Goal: Task Accomplishment & Management: Manage account settings

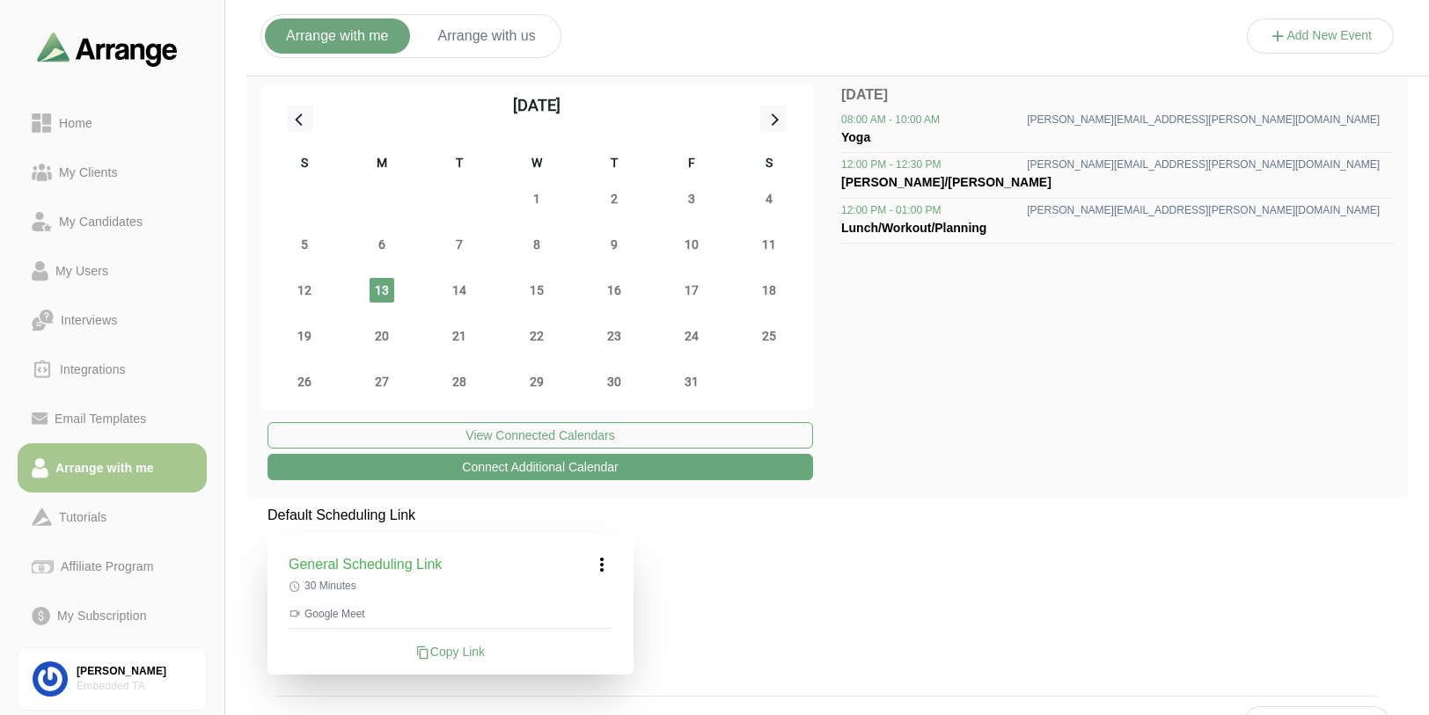
click at [1038, 464] on div "October 2025 S M T W T F S 28 29 30 1 2 3 4 5 6 7 8 9 10 11 12 13 14 15 16 17 1…" at bounding box center [827, 284] width 1162 height 428
click at [466, 659] on div "Copy Link" at bounding box center [451, 652] width 324 height 18
click at [596, 562] on icon at bounding box center [601, 564] width 21 height 21
click at [591, 621] on div "Edit" at bounding box center [585, 614] width 81 height 33
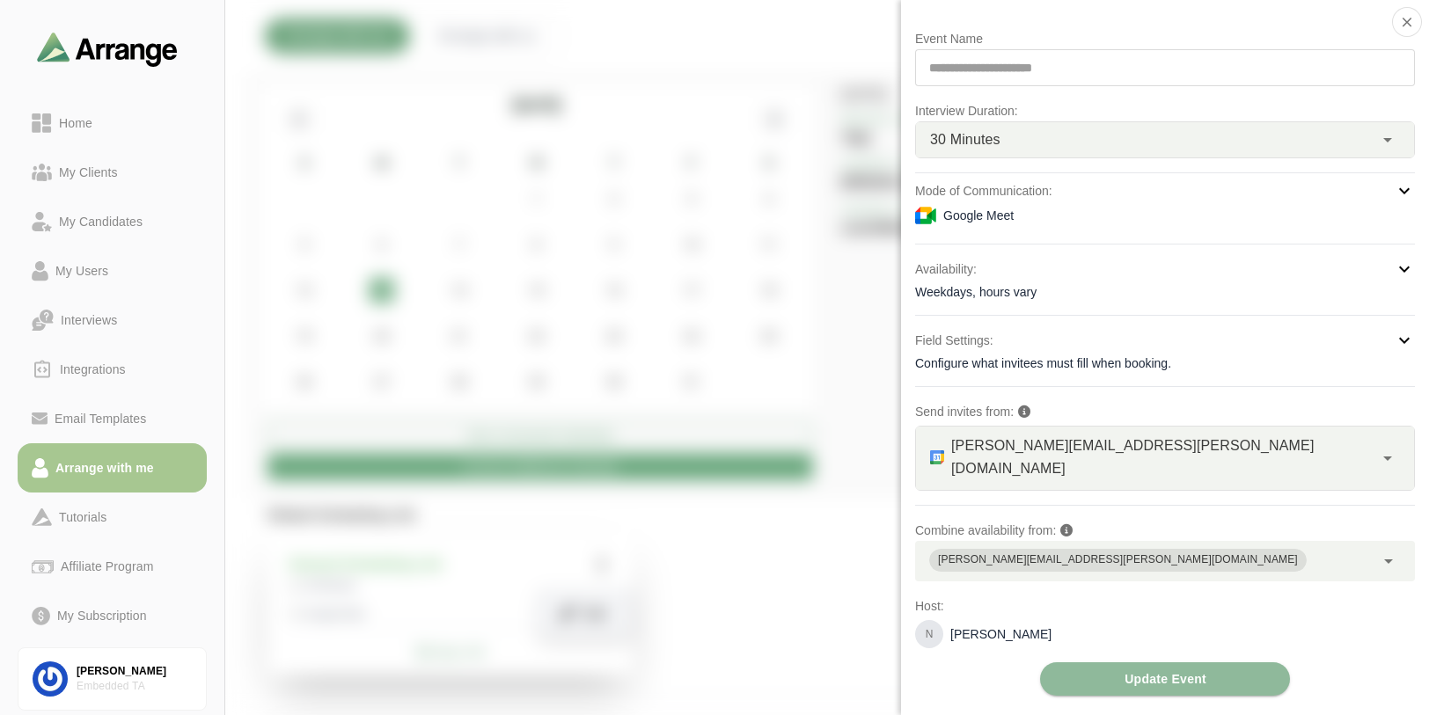
click at [1095, 295] on div "Weekdays, hours vary" at bounding box center [1165, 292] width 500 height 18
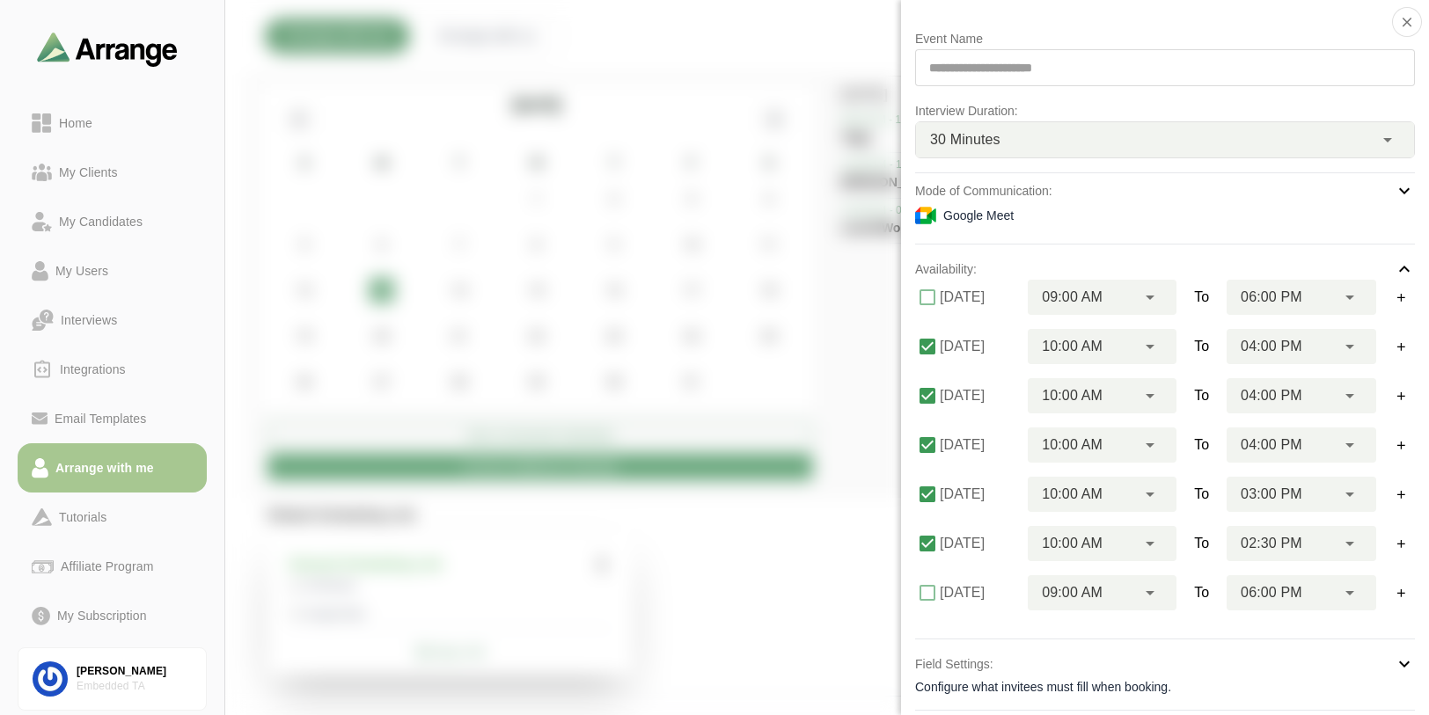
click at [1247, 54] on div at bounding box center [1321, 54] width 148 height 0
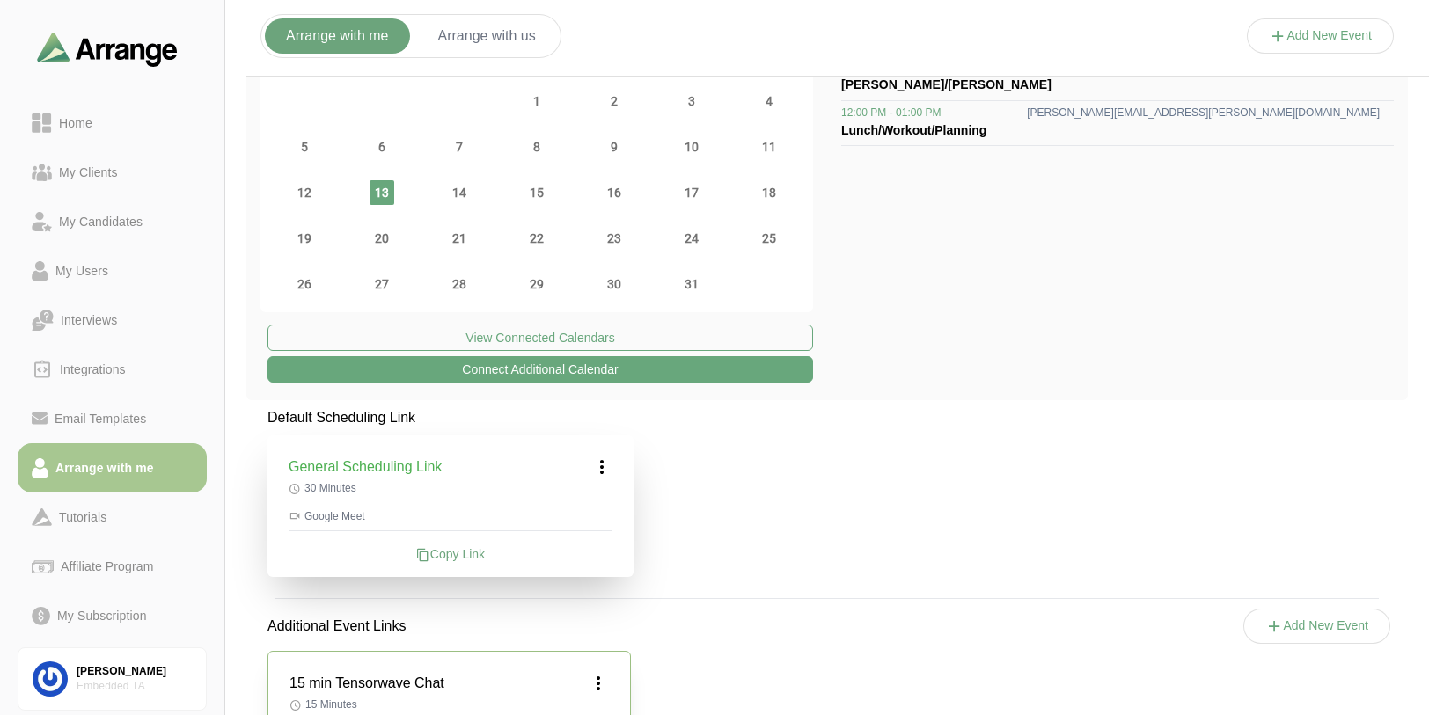
scroll to position [214, 0]
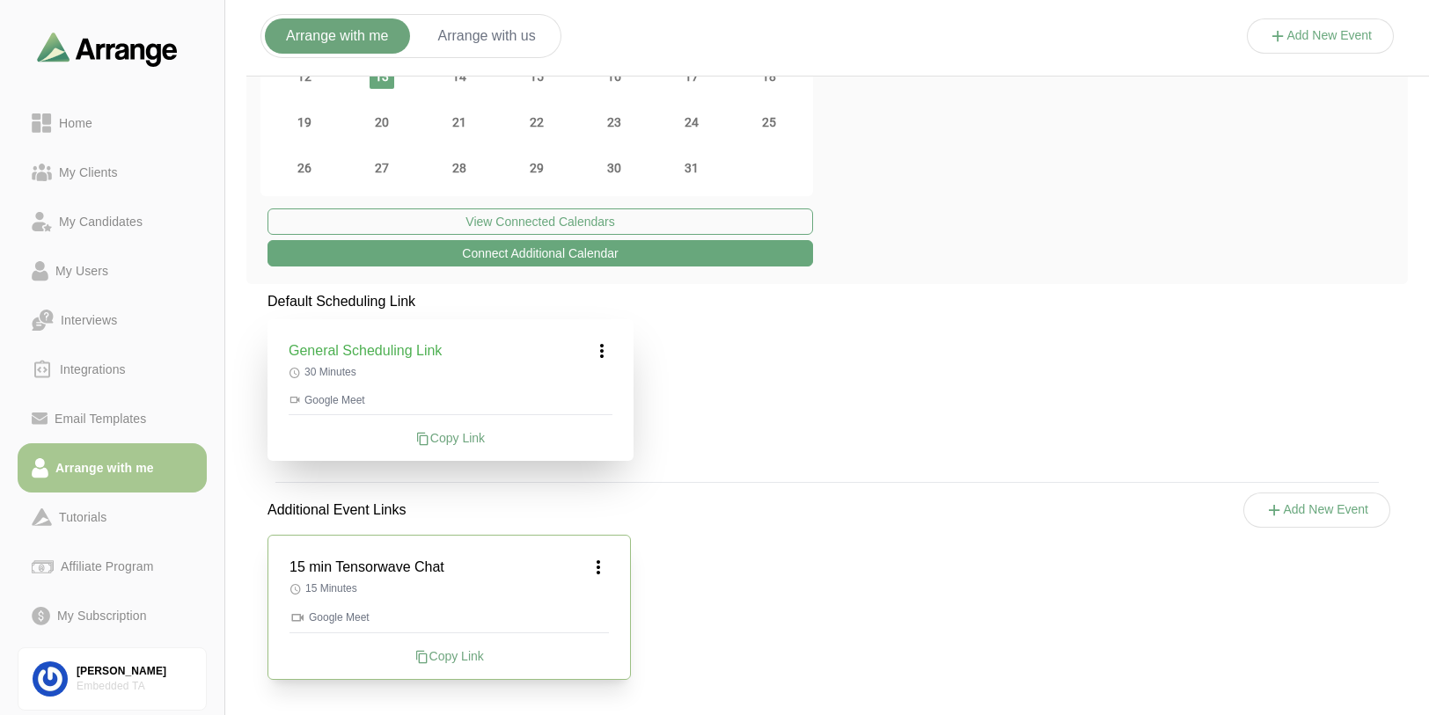
click at [596, 563] on icon at bounding box center [598, 567] width 21 height 21
click at [591, 619] on div "Edit" at bounding box center [581, 616] width 81 height 33
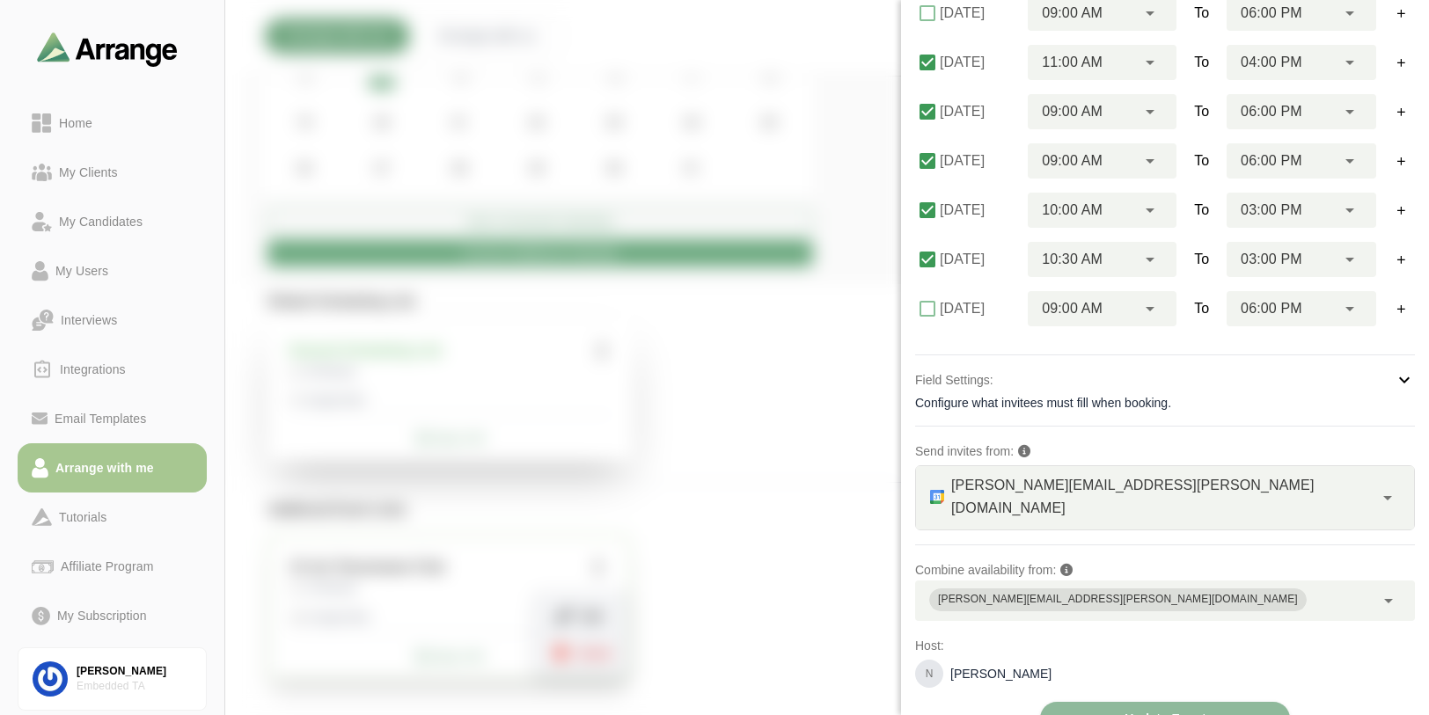
scroll to position [296, 0]
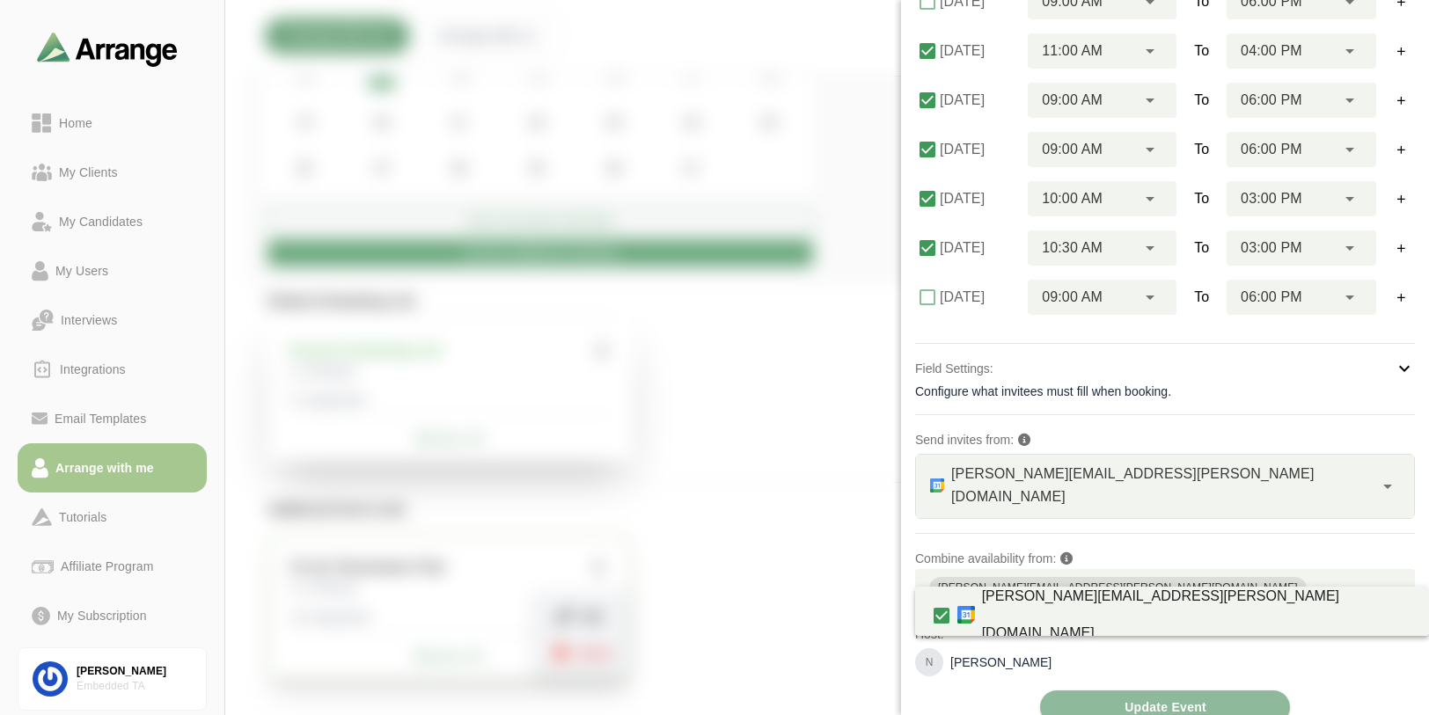
click at [1178, 573] on div "[PERSON_NAME][EMAIL_ADDRESS][PERSON_NAME][DOMAIN_NAME]" at bounding box center [1144, 589] width 459 height 40
click at [1182, 548] on p "Combine availability from:" at bounding box center [1165, 558] width 500 height 21
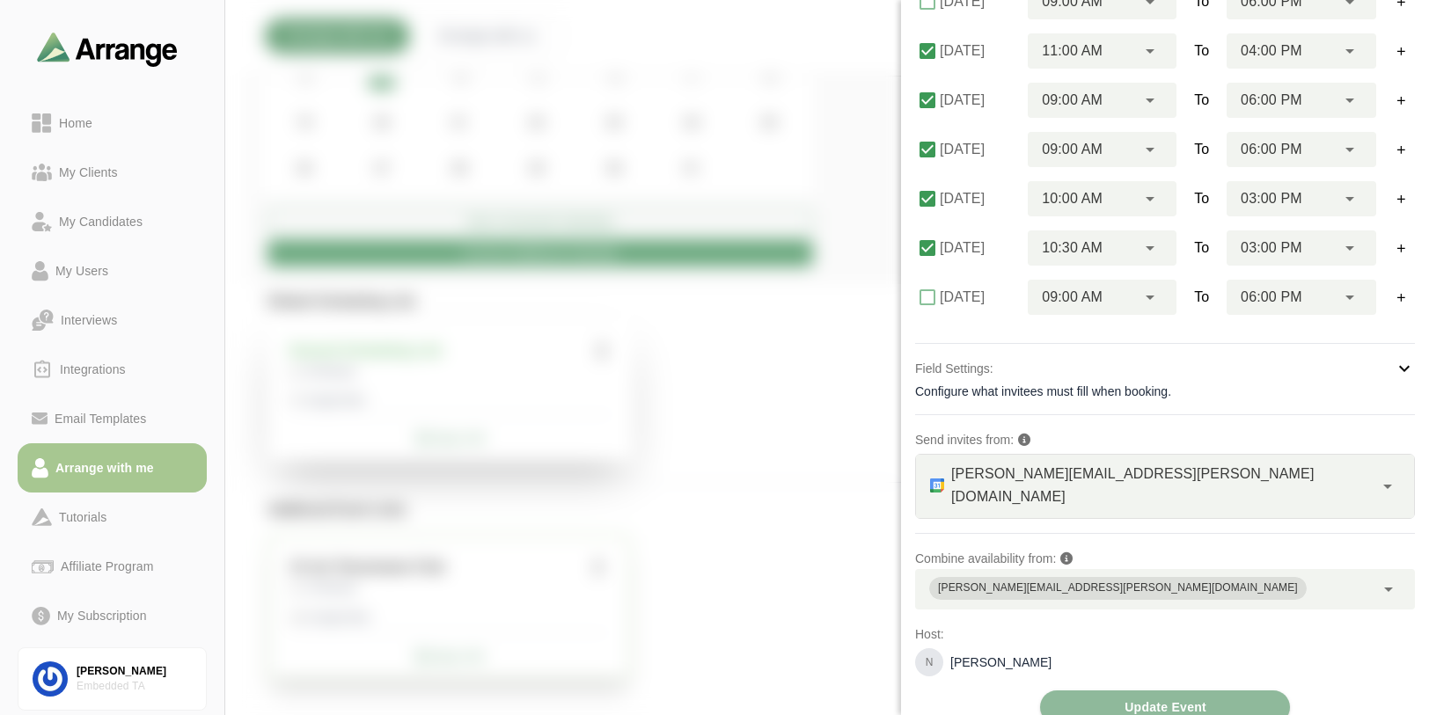
click at [1132, 387] on div "Configure what invitees must fill when booking." at bounding box center [1165, 392] width 500 height 18
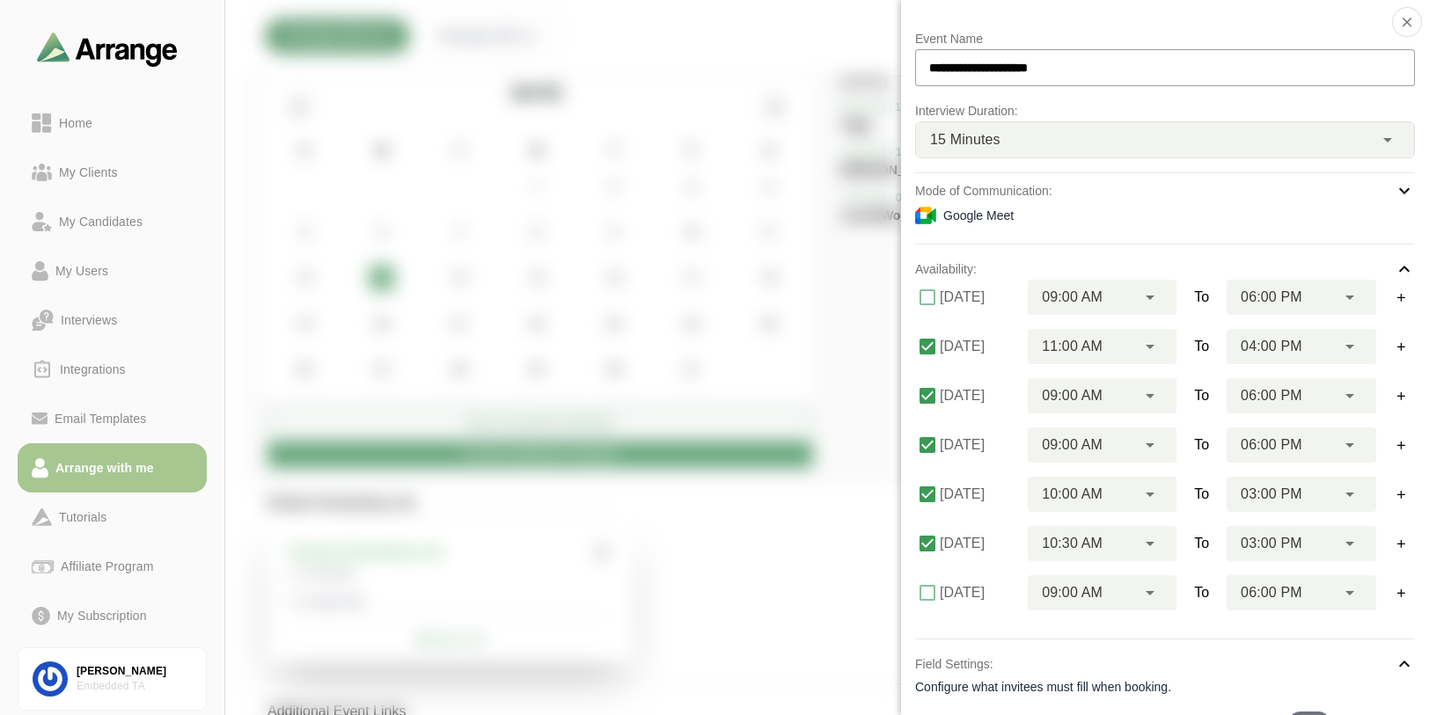
scroll to position [0, 0]
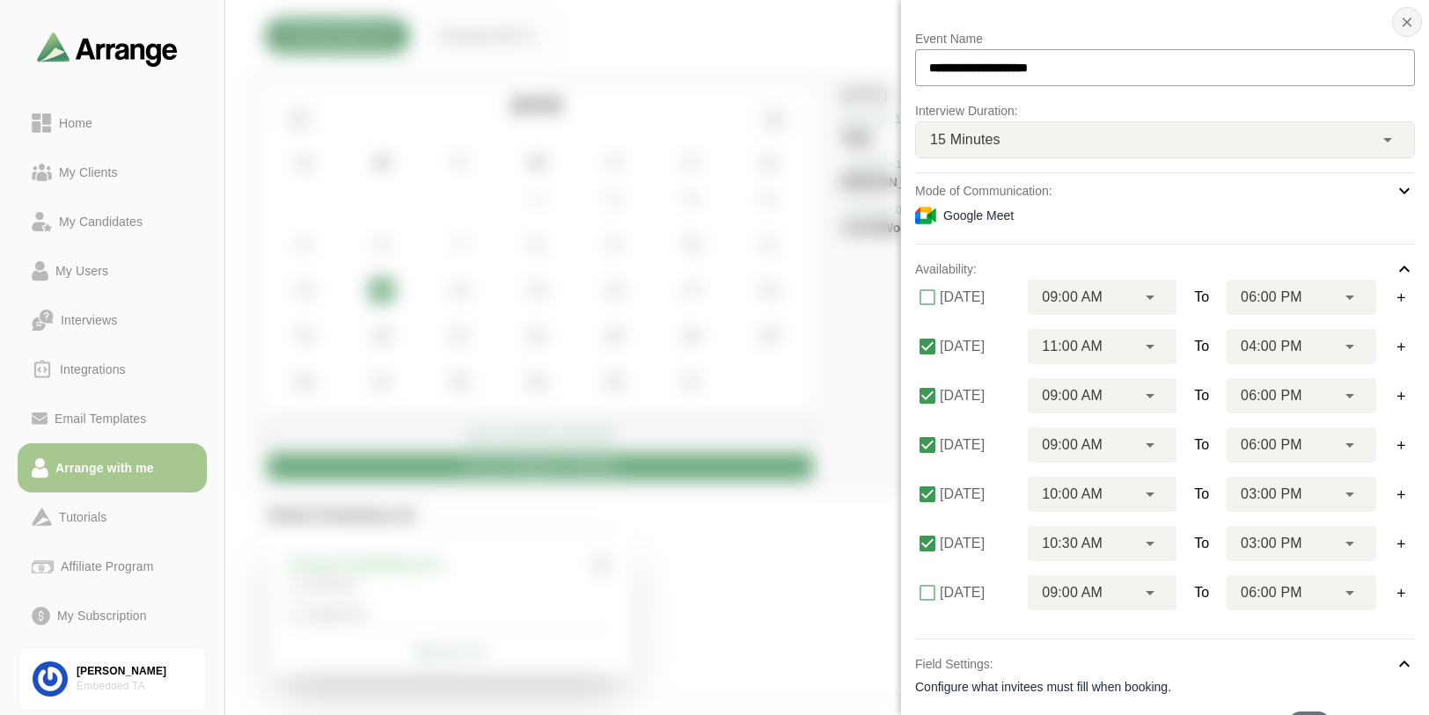
click at [1410, 18] on icon "button" at bounding box center [1407, 22] width 16 height 16
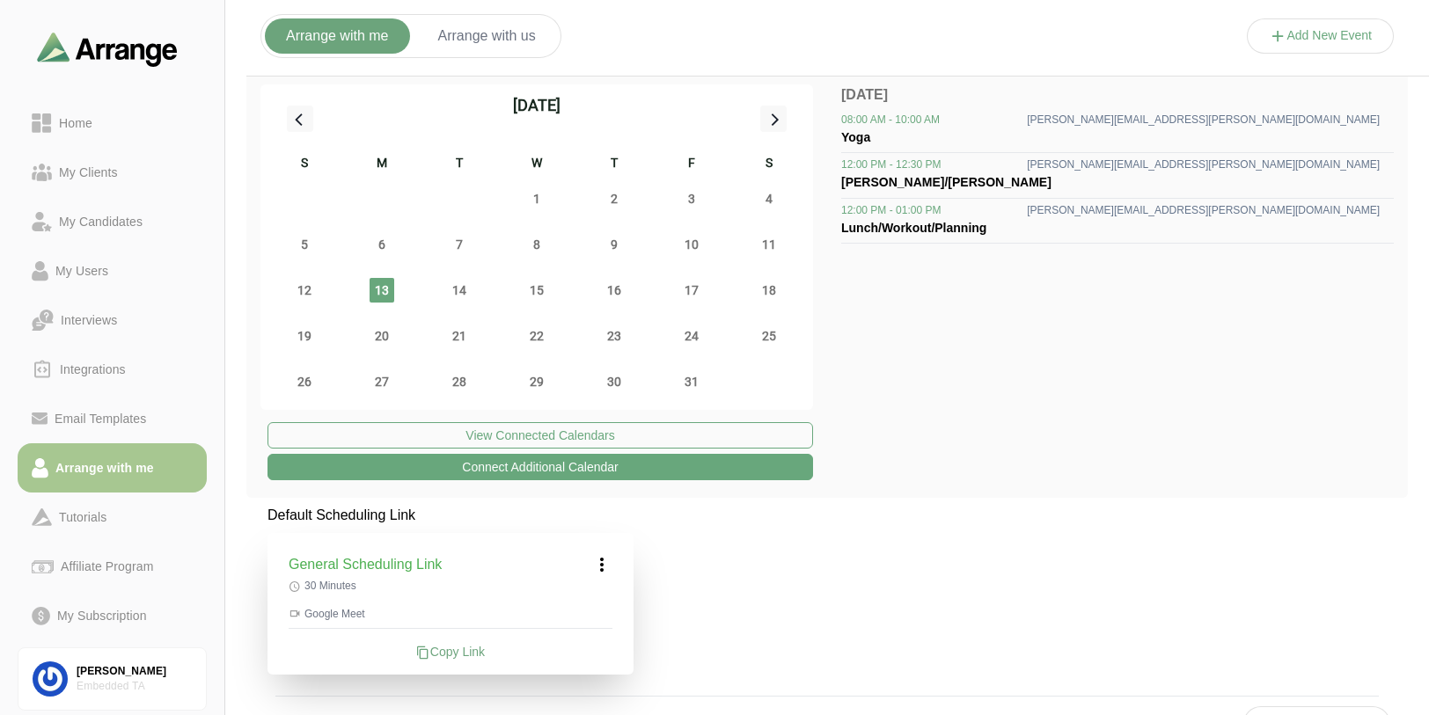
click at [984, 573] on div "Default Scheduling Link General Scheduling Link 30 Minutes Google Meet Copy Lin…" at bounding box center [827, 710] width 1162 height 410
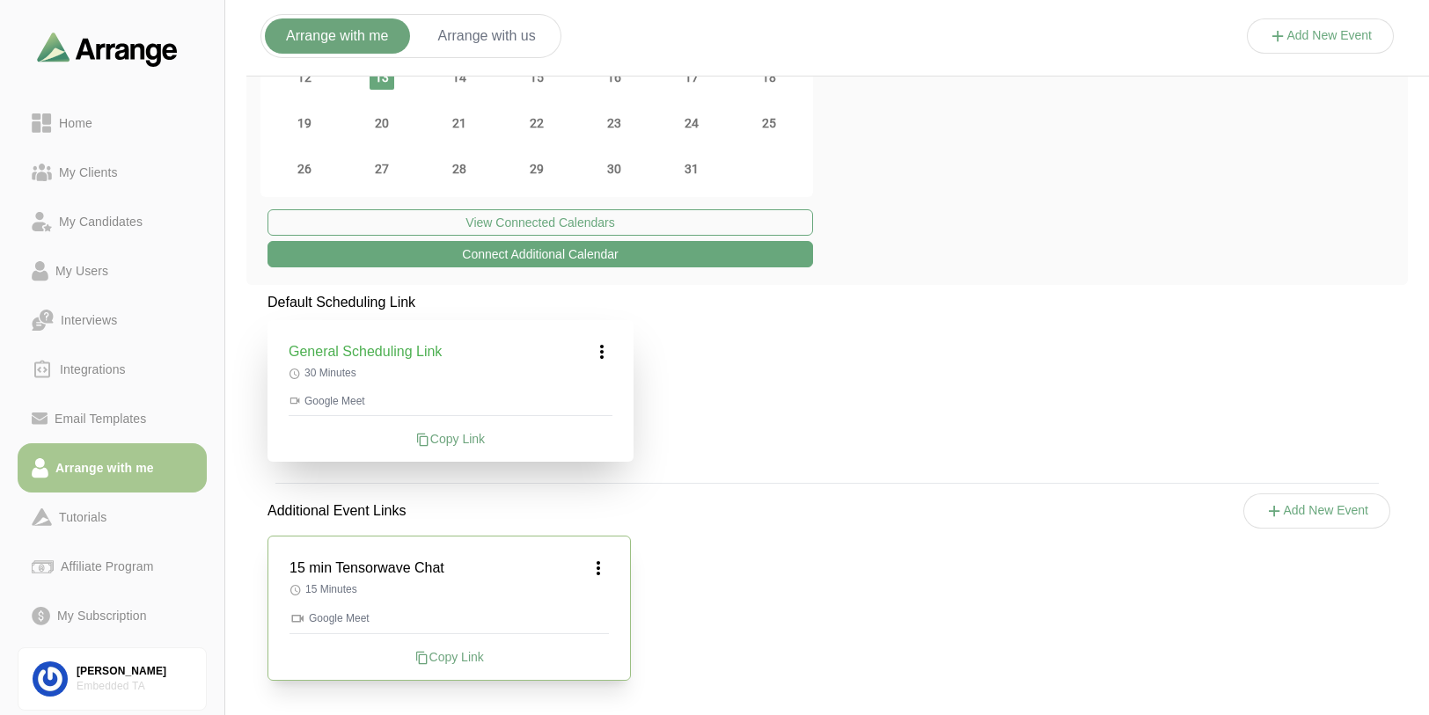
scroll to position [214, 0]
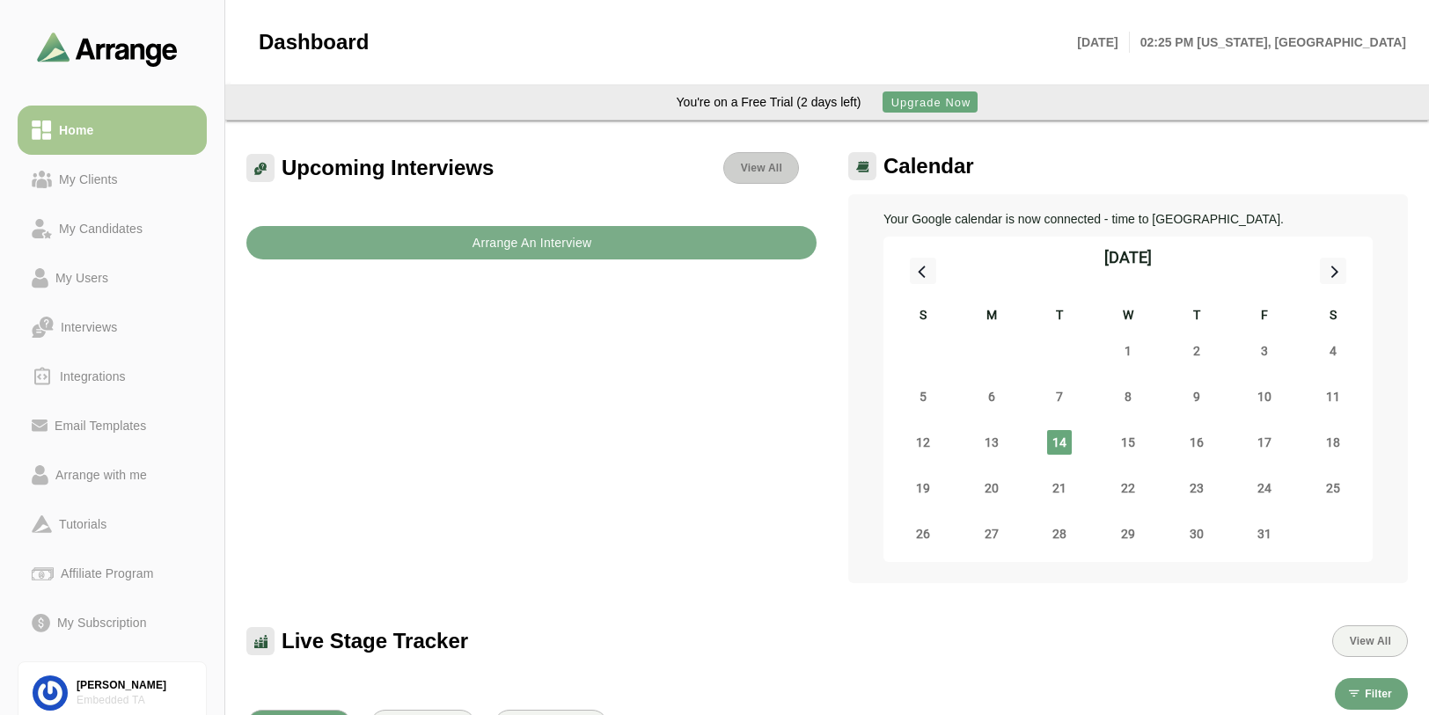
click at [745, 168] on span "View All" at bounding box center [761, 168] width 42 height 12
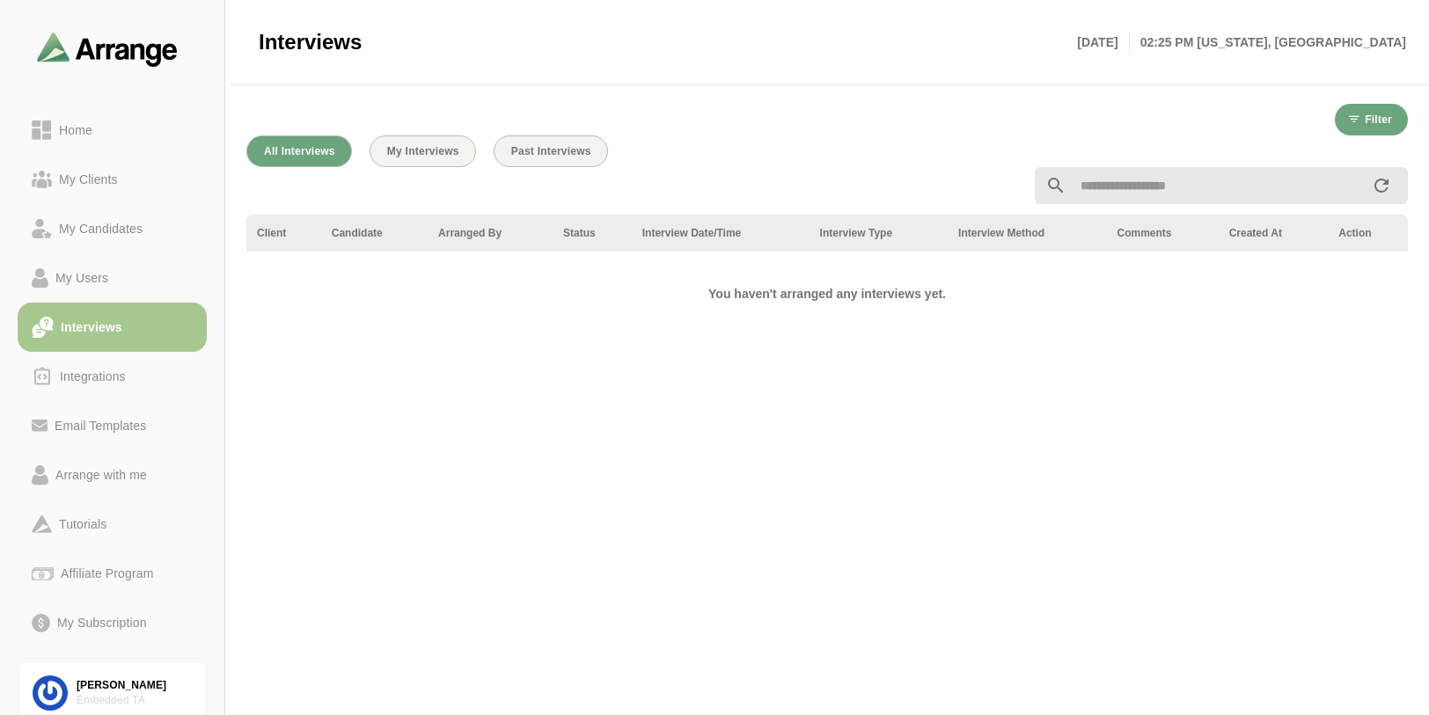
scroll to position [3, 0]
click at [73, 475] on div "Arrange with me" at bounding box center [101, 475] width 106 height 21
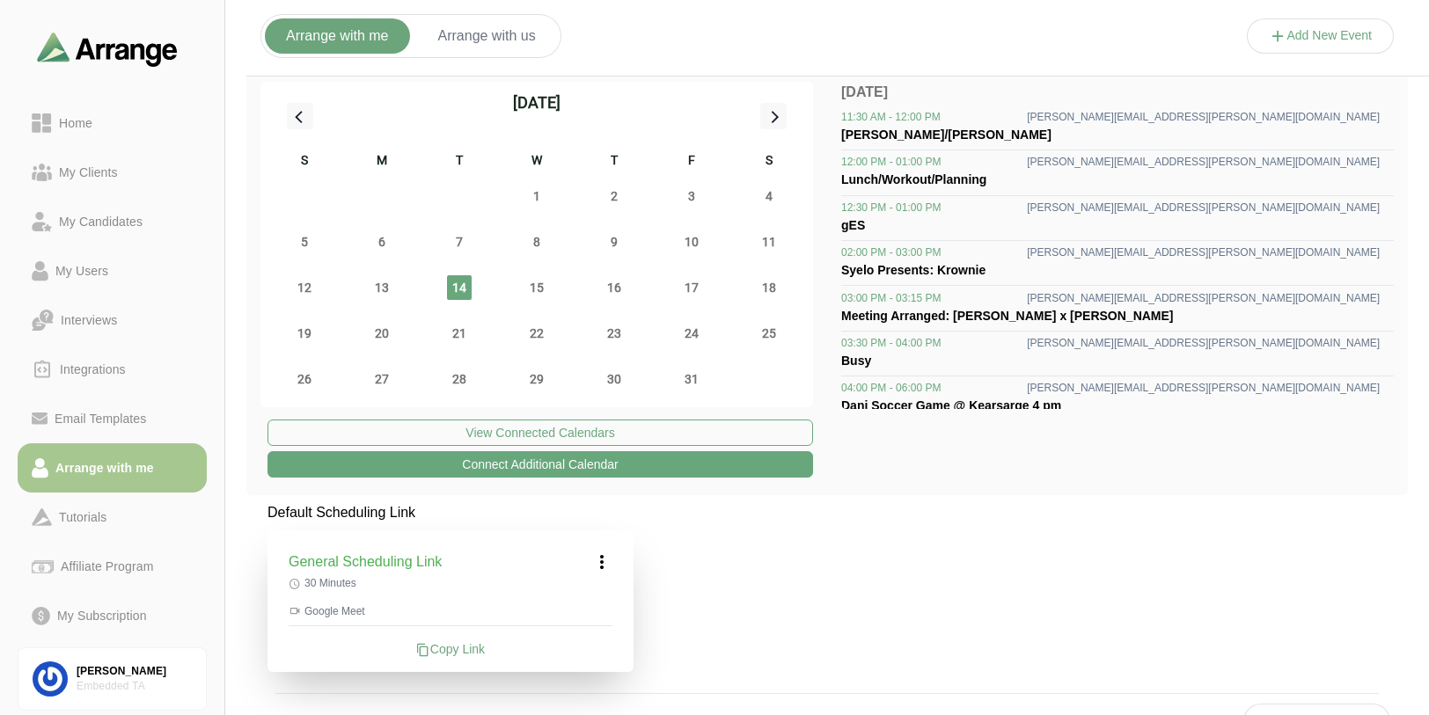
click at [883, 318] on span "Meeting Arranged: [PERSON_NAME] x [PERSON_NAME]" at bounding box center [1007, 316] width 333 height 14
click at [886, 305] on div "Meeting Arranged: [PERSON_NAME] x [PERSON_NAME]" at bounding box center [1117, 315] width 553 height 21
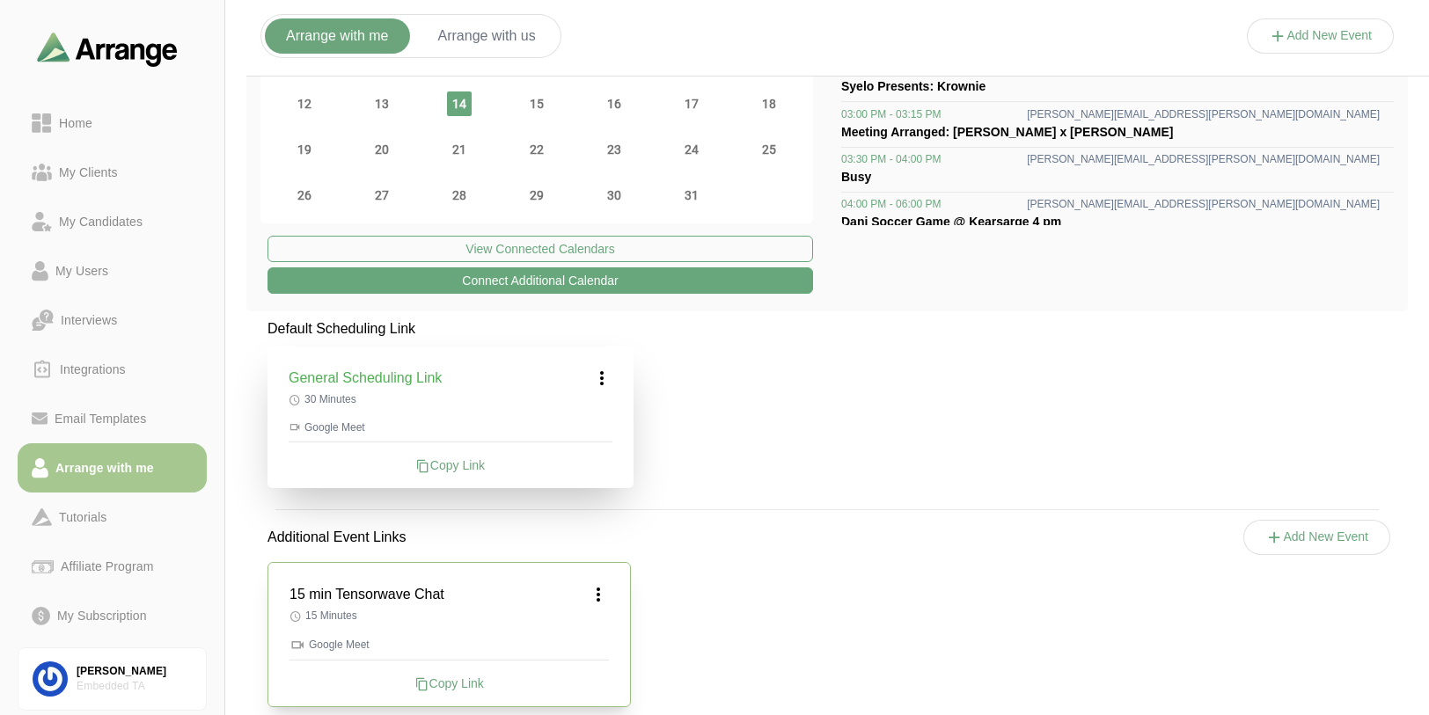
scroll to position [194, 0]
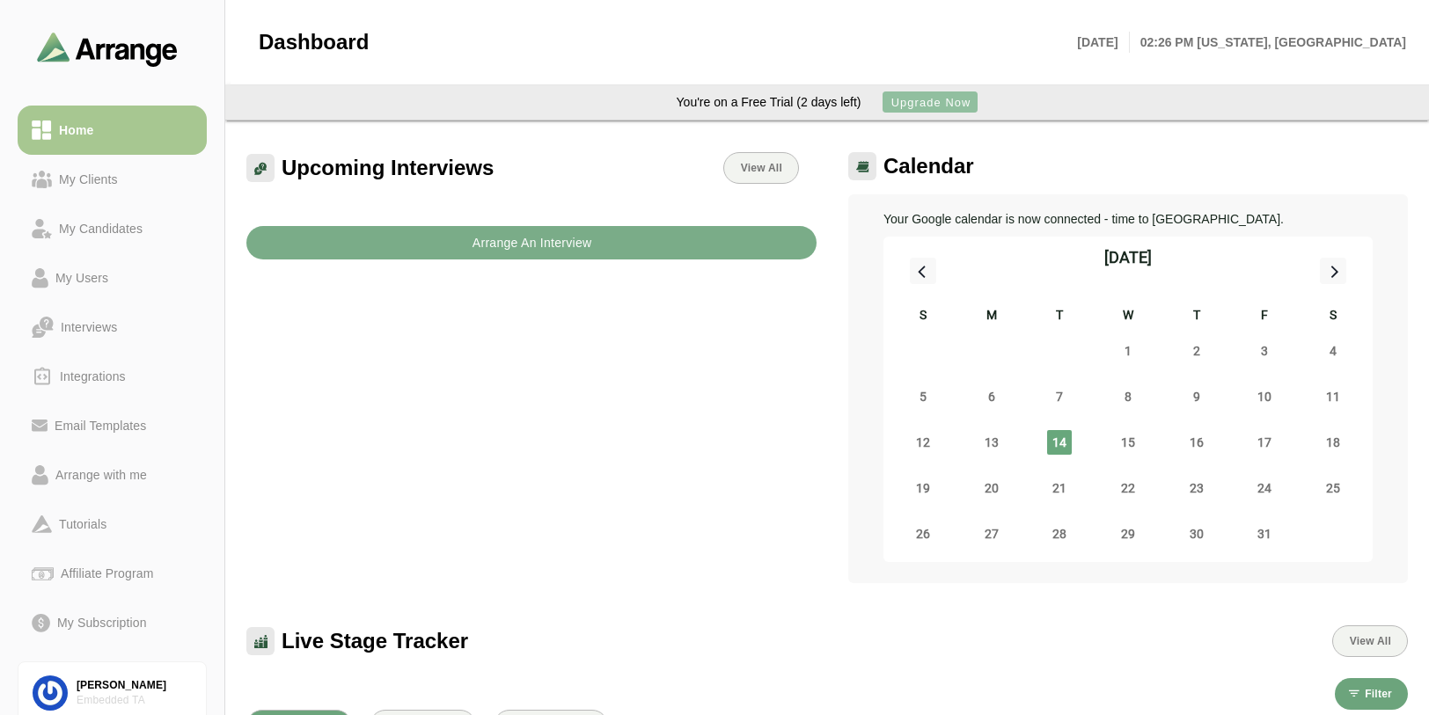
click at [941, 99] on span "Upgrade Now" at bounding box center [930, 102] width 81 height 13
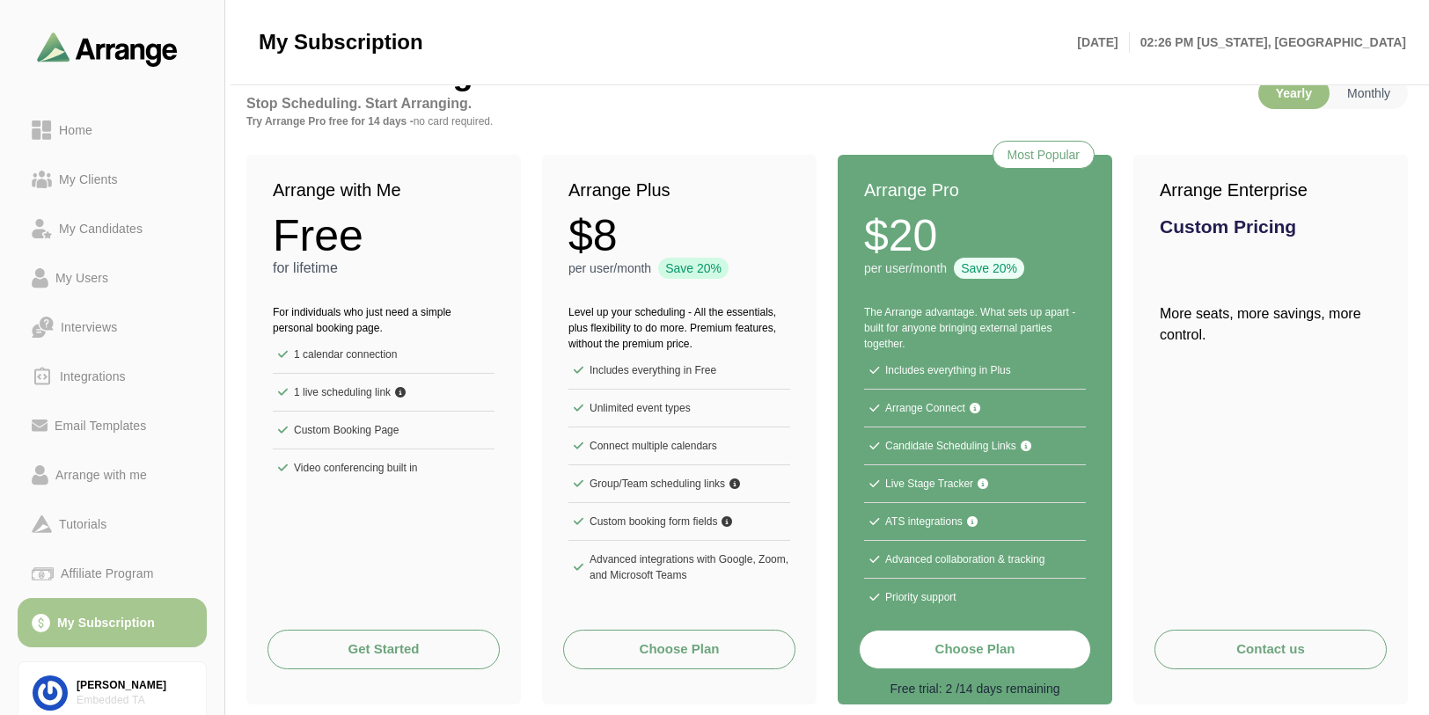
scroll to position [52, 0]
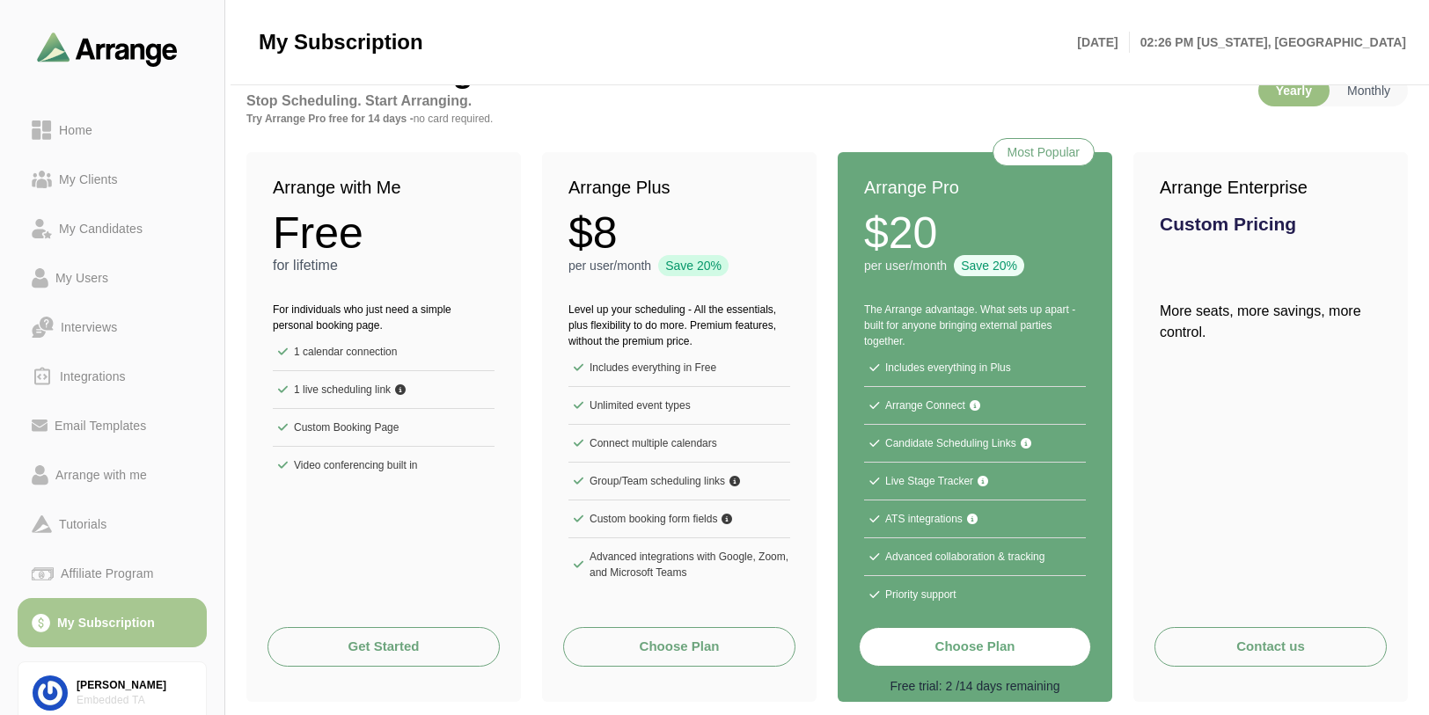
click at [1191, 546] on div "Arrange Enterprise Custom Pricing More seats, more savings, more control." at bounding box center [1270, 389] width 275 height 475
click at [91, 471] on div "Arrange with me" at bounding box center [101, 475] width 106 height 21
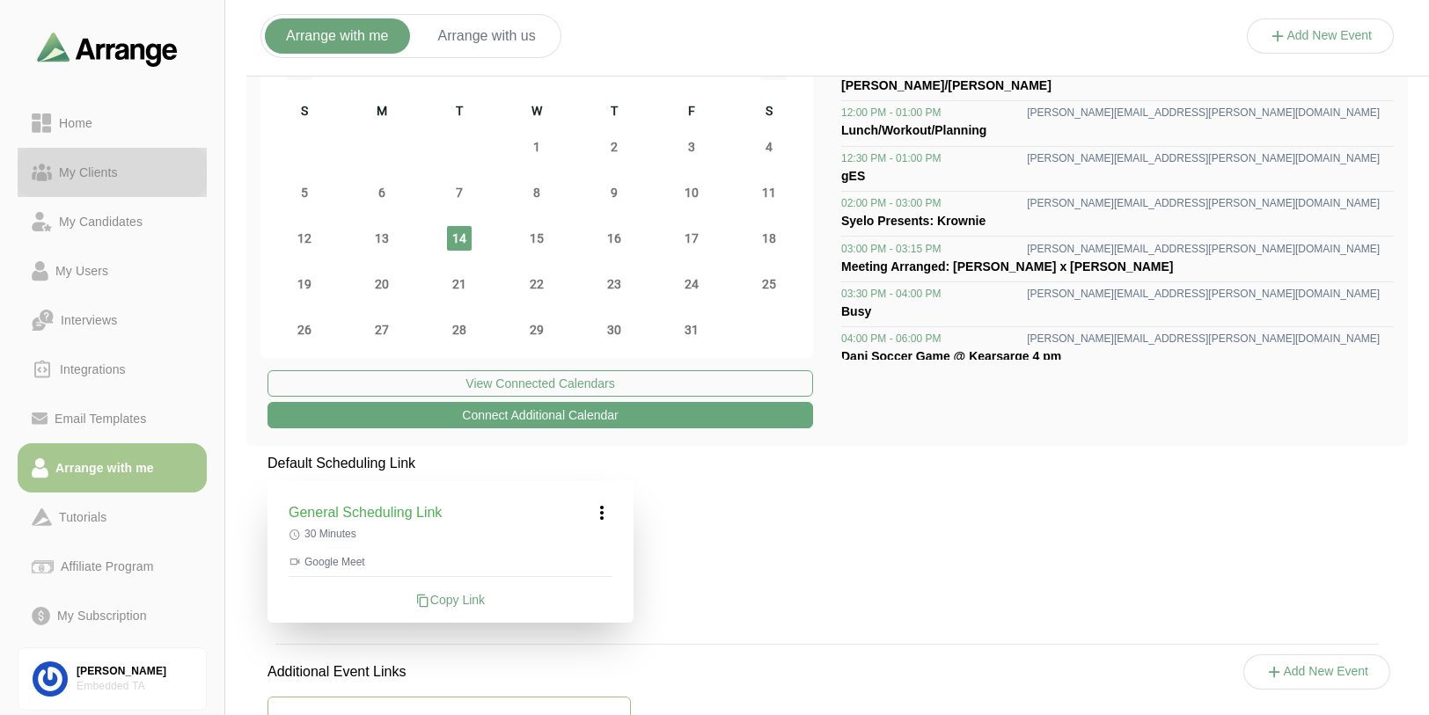
click at [70, 175] on div "My Clients" at bounding box center [88, 172] width 73 height 21
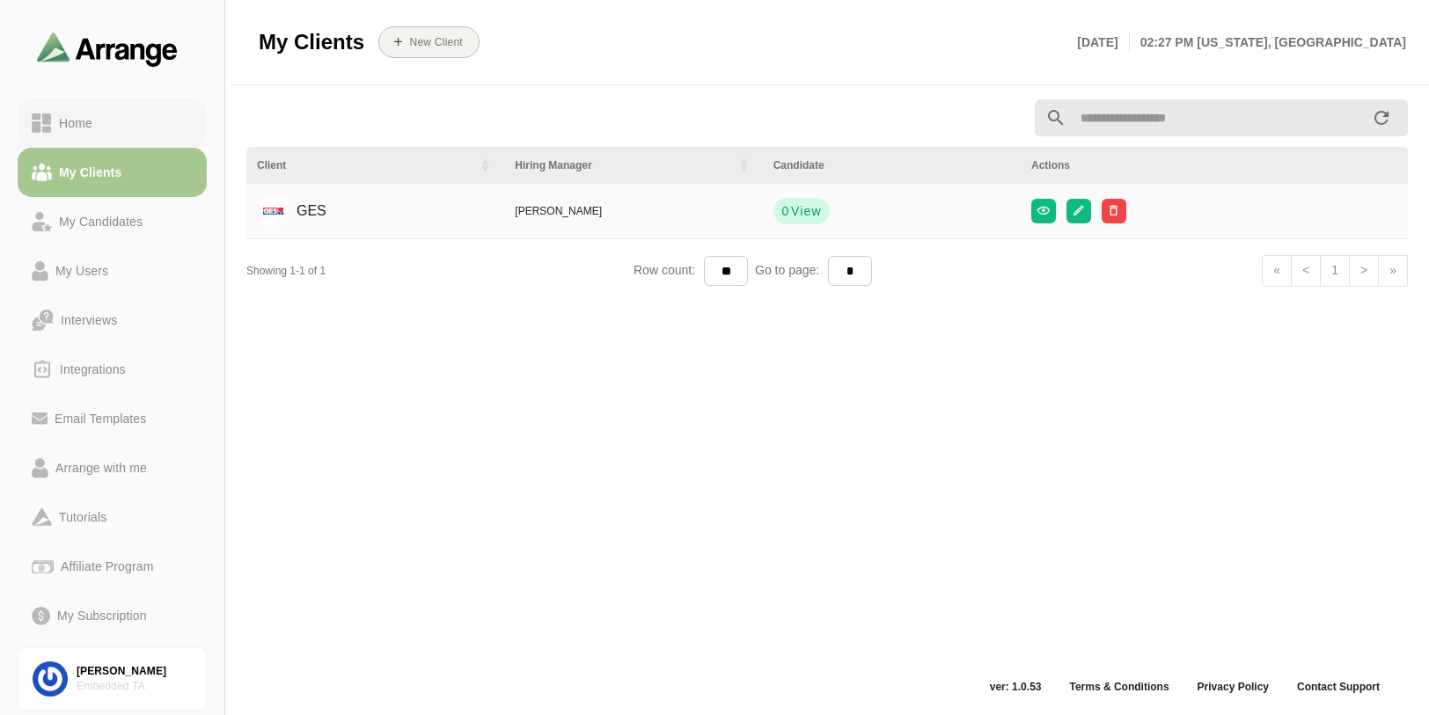
click at [77, 124] on div "Home" at bounding box center [76, 123] width 48 height 21
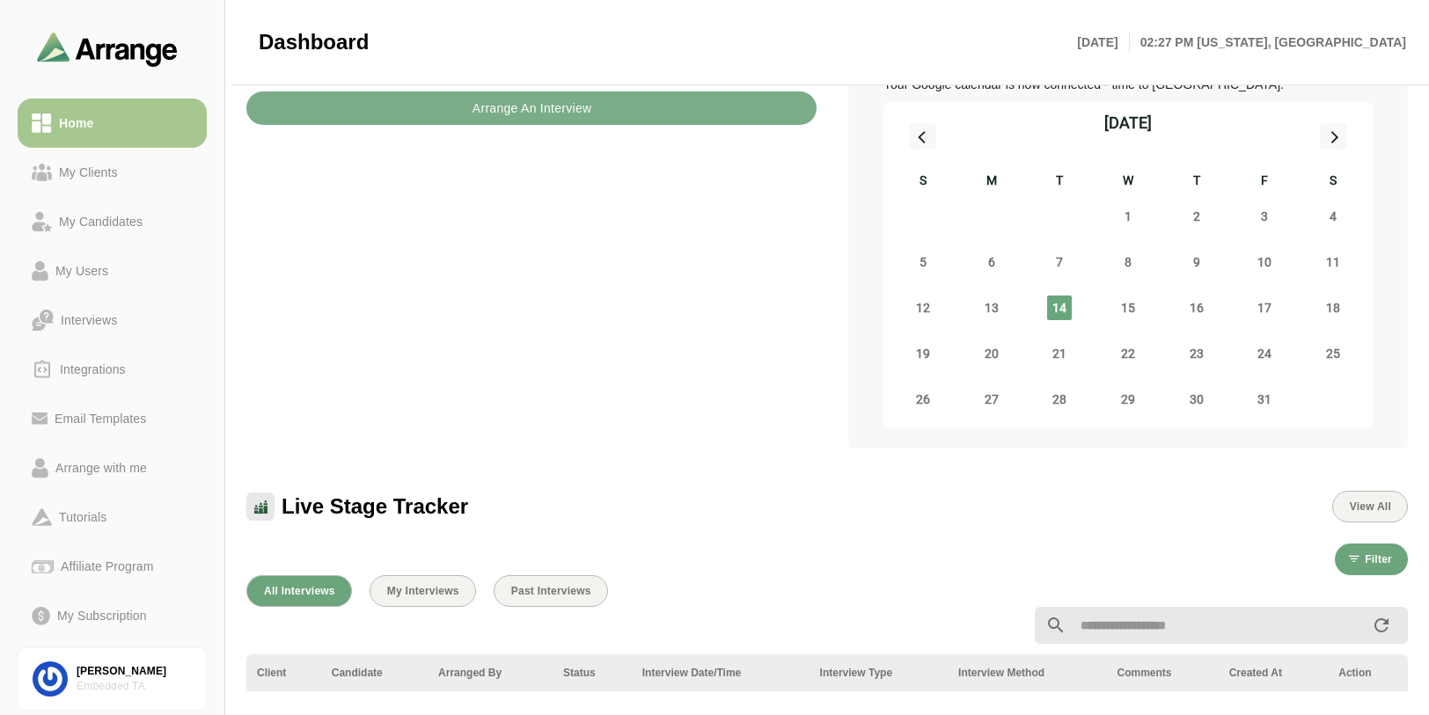
scroll to position [613, 0]
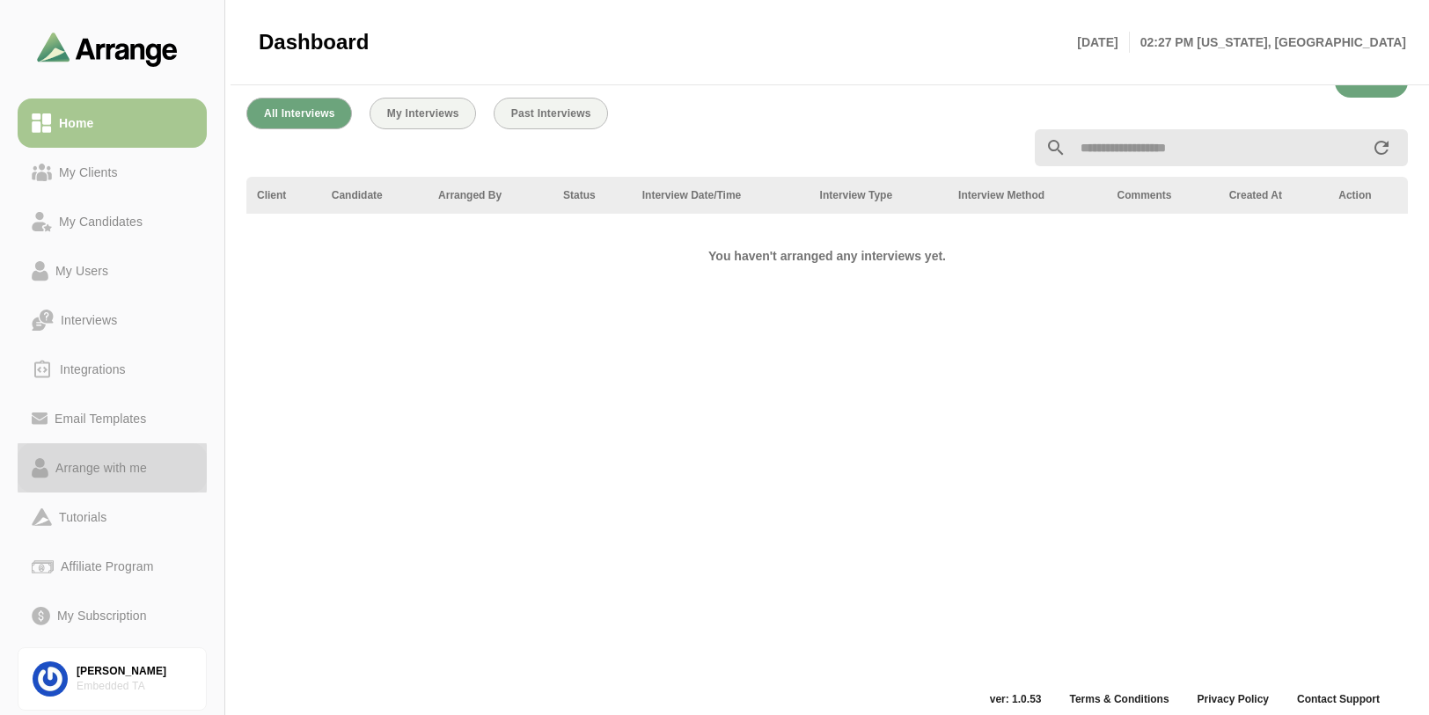
click at [101, 463] on div "Arrange with me" at bounding box center [101, 468] width 106 height 21
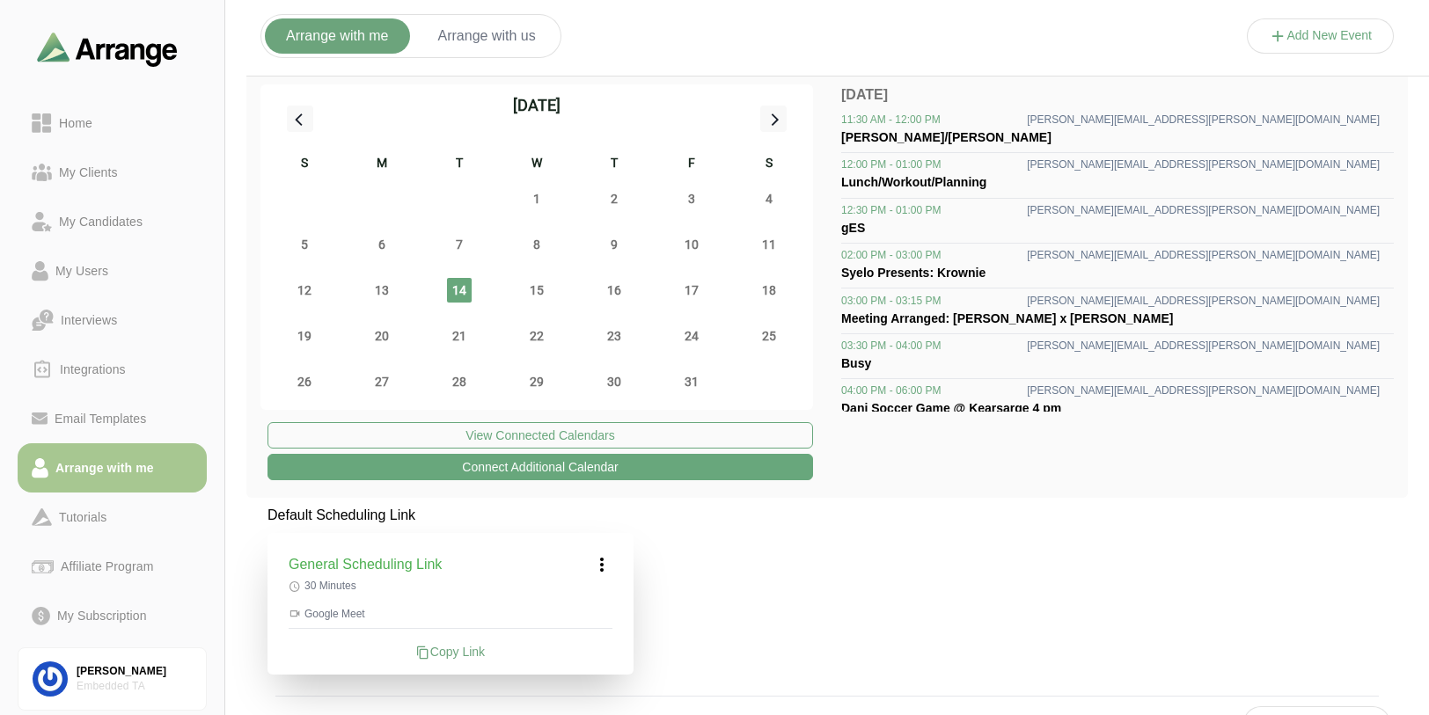
click at [996, 354] on div "Busy" at bounding box center [1117, 363] width 553 height 21
click at [987, 304] on div "03:00 PM - 03:15 PM [PERSON_NAME][EMAIL_ADDRESS][PERSON_NAME][DOMAIN_NAME]" at bounding box center [1117, 301] width 553 height 14
click at [993, 315] on span "Meeting Arranged: [PERSON_NAME] x [PERSON_NAME]" at bounding box center [1007, 319] width 333 height 14
click at [142, 681] on div "Embedded TA" at bounding box center [134, 686] width 115 height 15
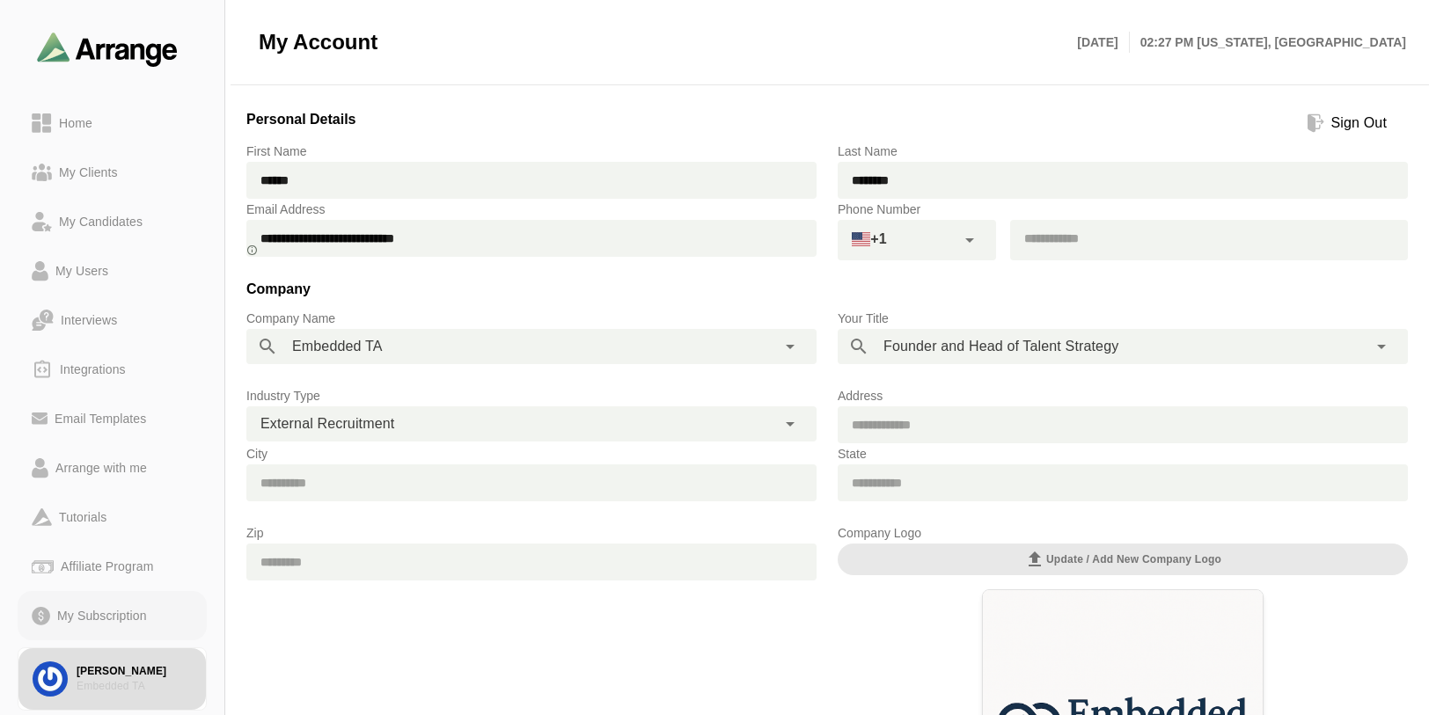
click at [102, 612] on div "My Subscription" at bounding box center [102, 615] width 104 height 21
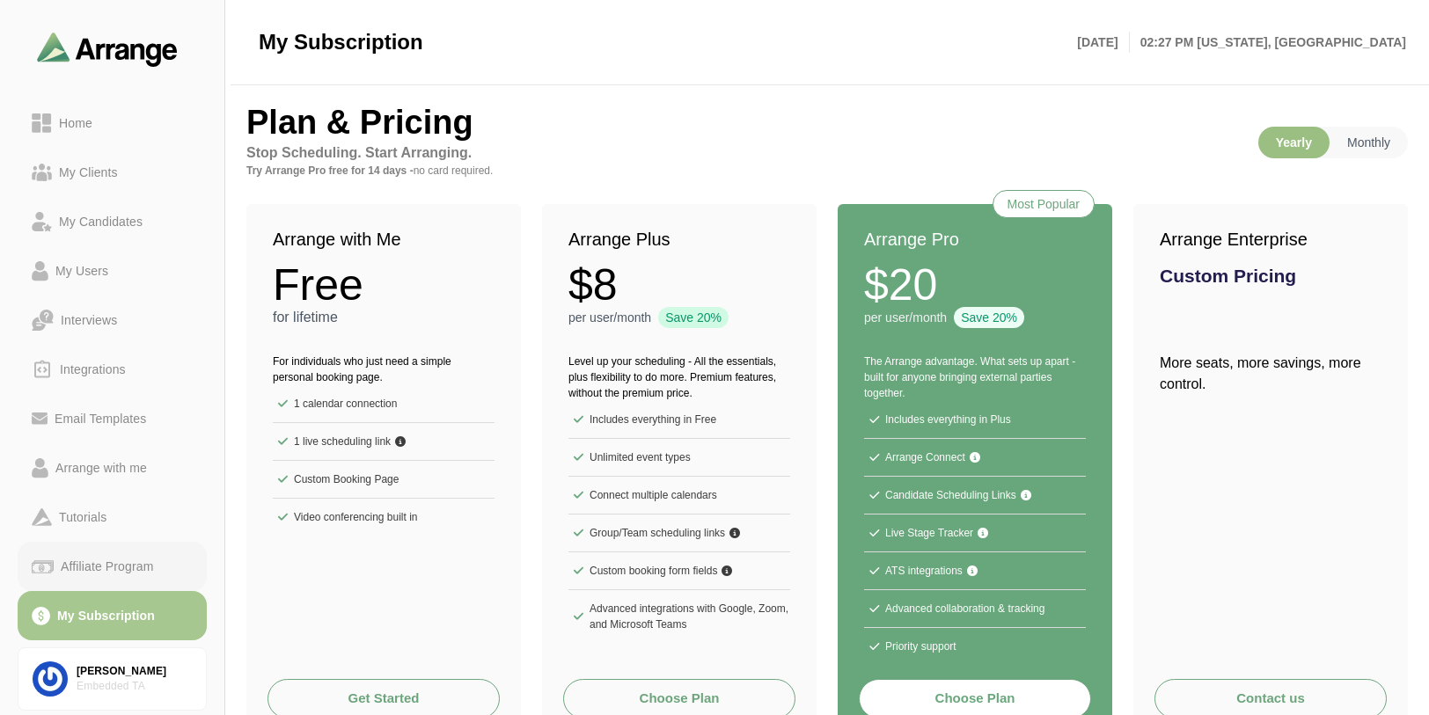
click at [113, 569] on div "Affiliate Program" at bounding box center [107, 566] width 106 height 21
click at [94, 324] on div "Interviews" at bounding box center [89, 320] width 70 height 21
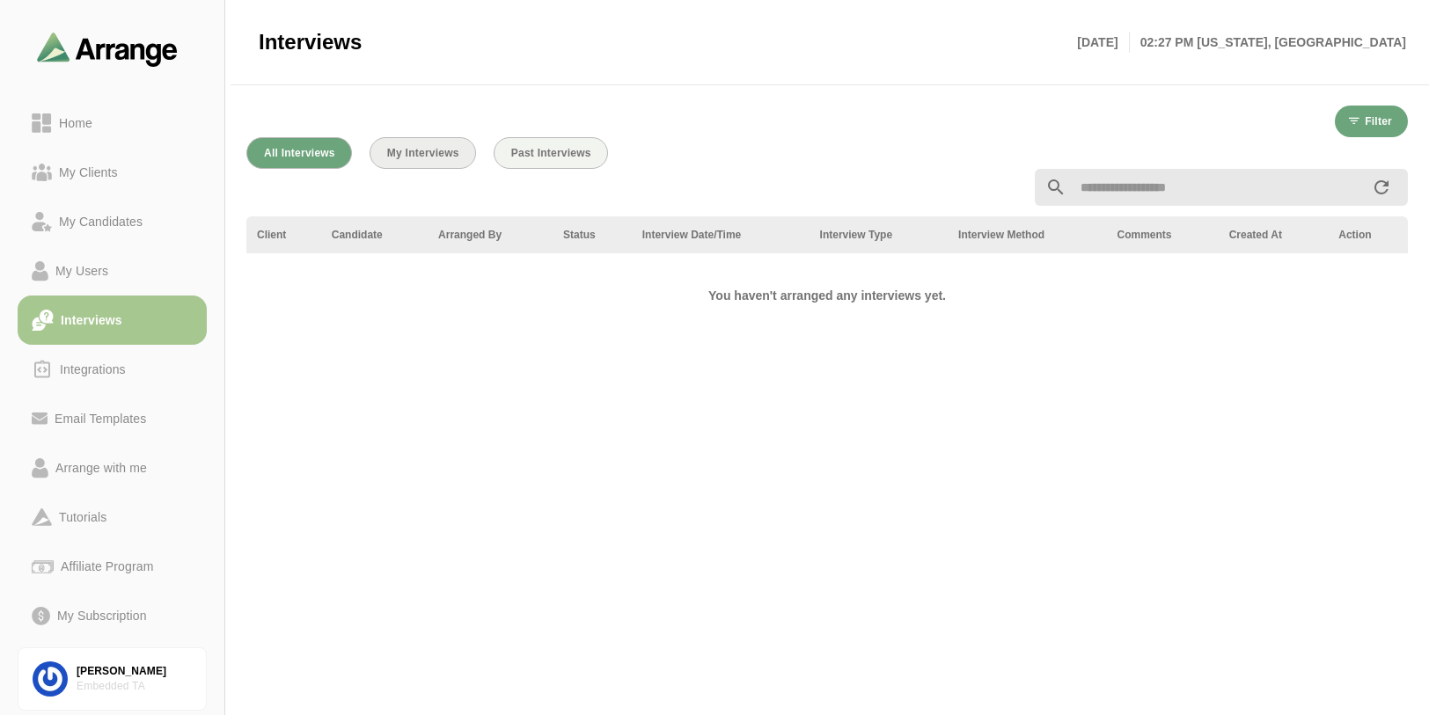
click at [405, 149] on span "My Interviews" at bounding box center [422, 153] width 73 height 12
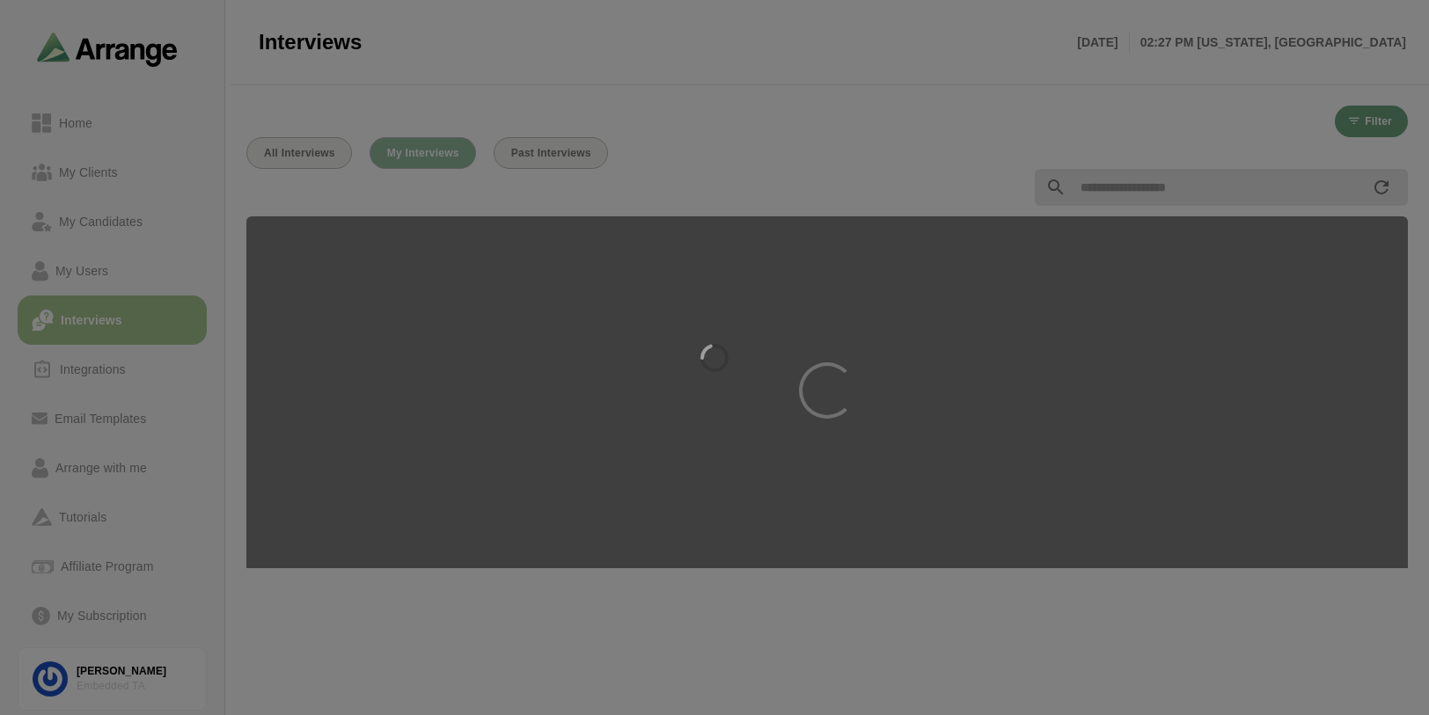
click at [405, 149] on div at bounding box center [714, 357] width 1429 height 715
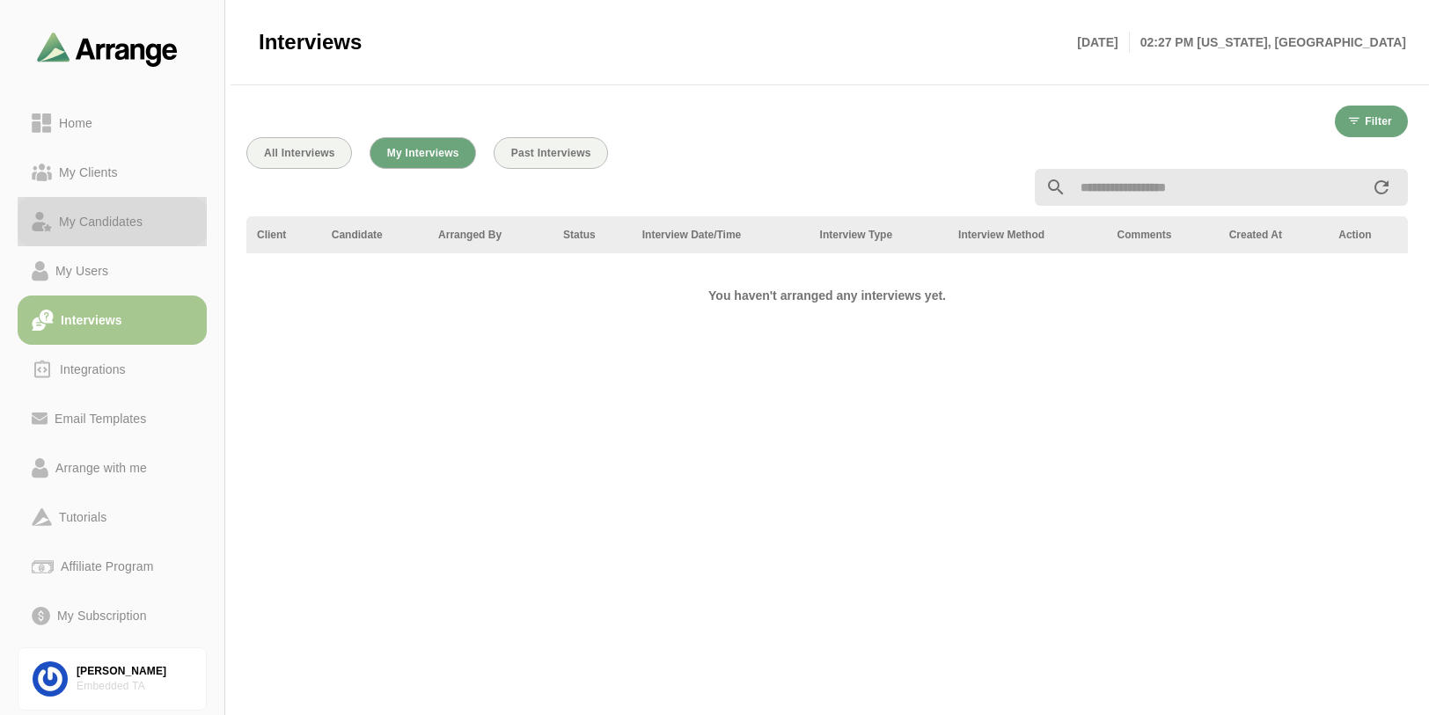
click at [79, 237] on link "My Candidates" at bounding box center [112, 221] width 189 height 49
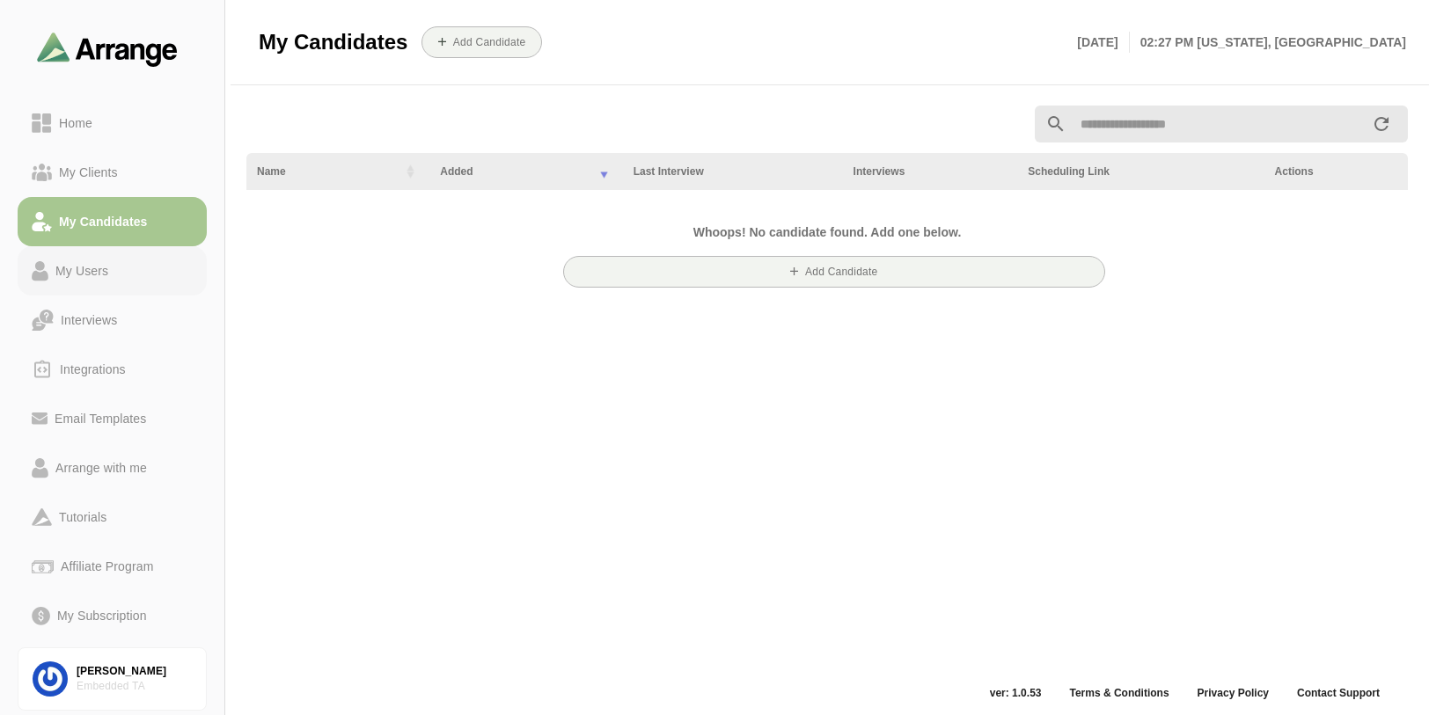
click at [75, 267] on div "My Users" at bounding box center [81, 270] width 67 height 21
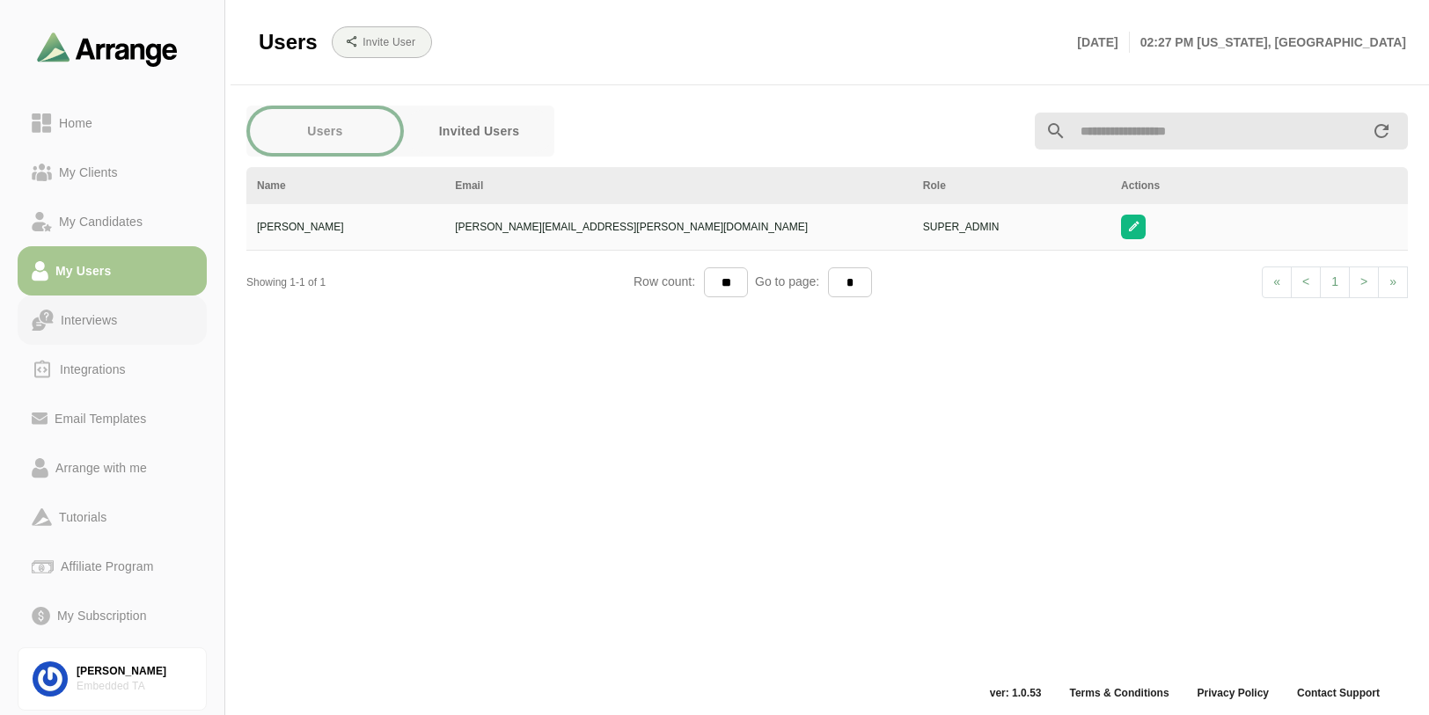
click at [77, 315] on div "Interviews" at bounding box center [89, 320] width 70 height 21
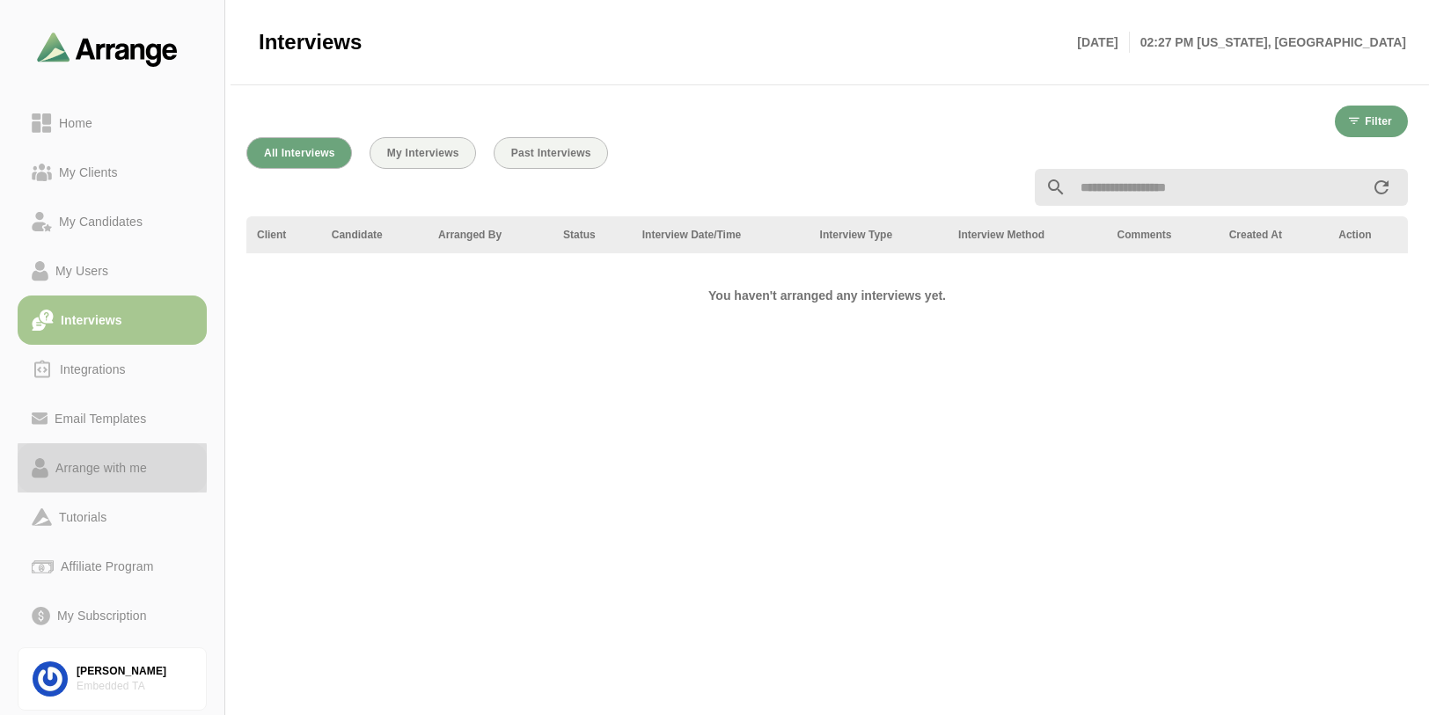
click at [87, 466] on div "Arrange with me" at bounding box center [101, 468] width 106 height 21
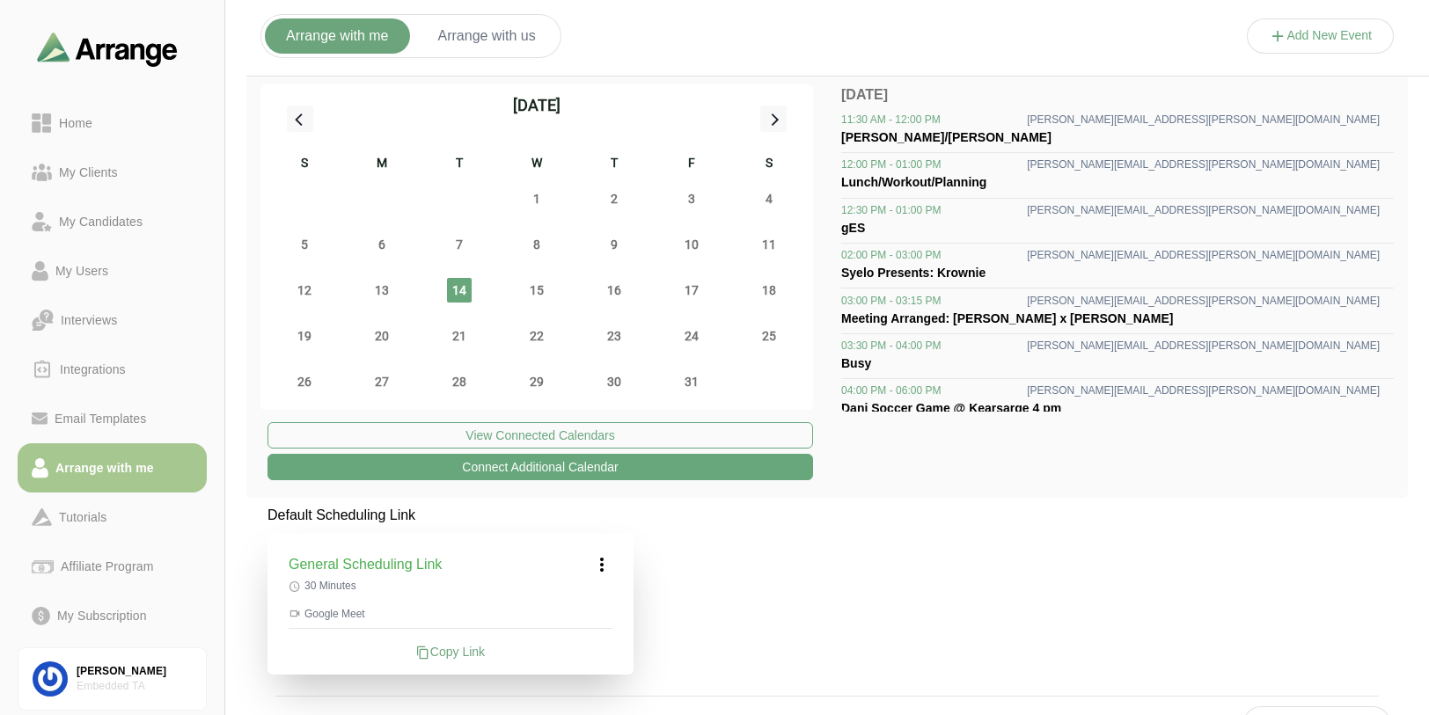
click at [562, 472] on button "Connect Additional Calendar" at bounding box center [541, 467] width 546 height 26
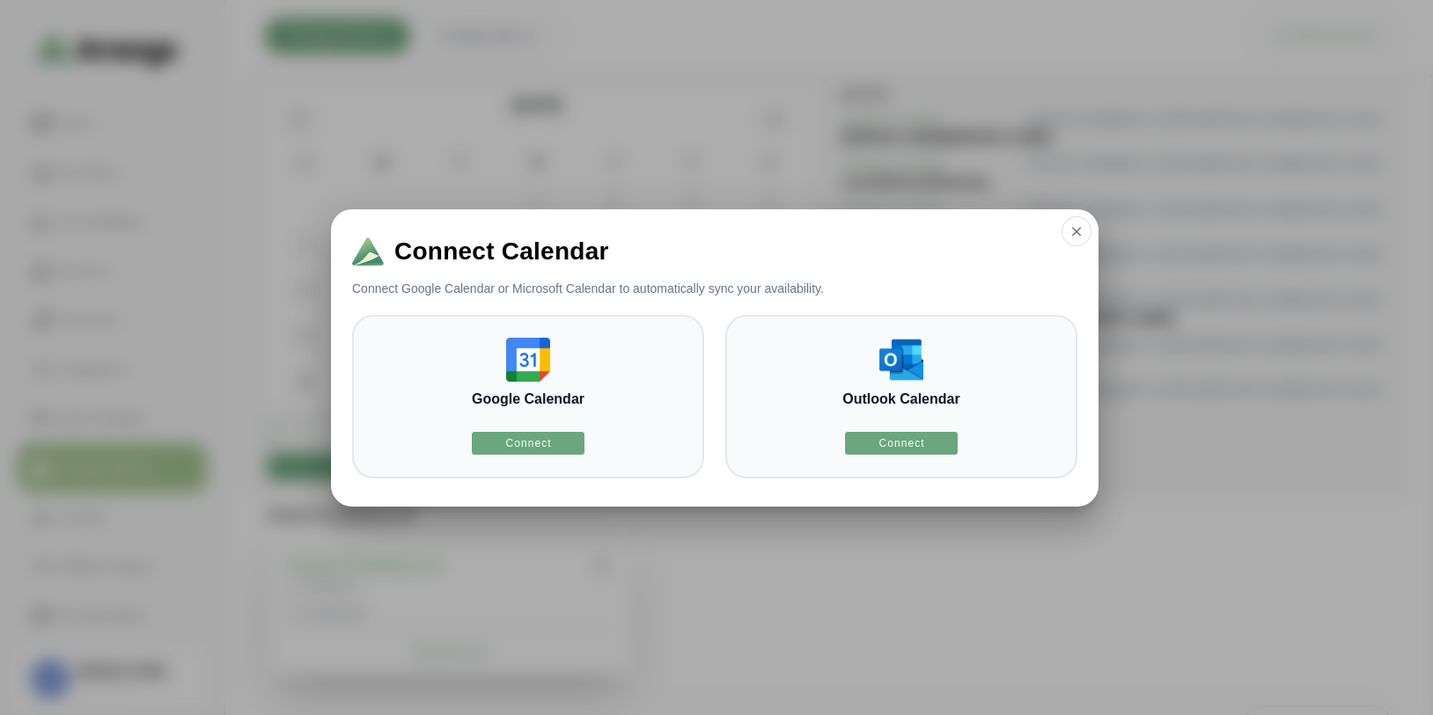
click at [943, 55] on div at bounding box center [716, 357] width 1433 height 715
click at [1077, 233] on icon "button" at bounding box center [1076, 232] width 16 height 16
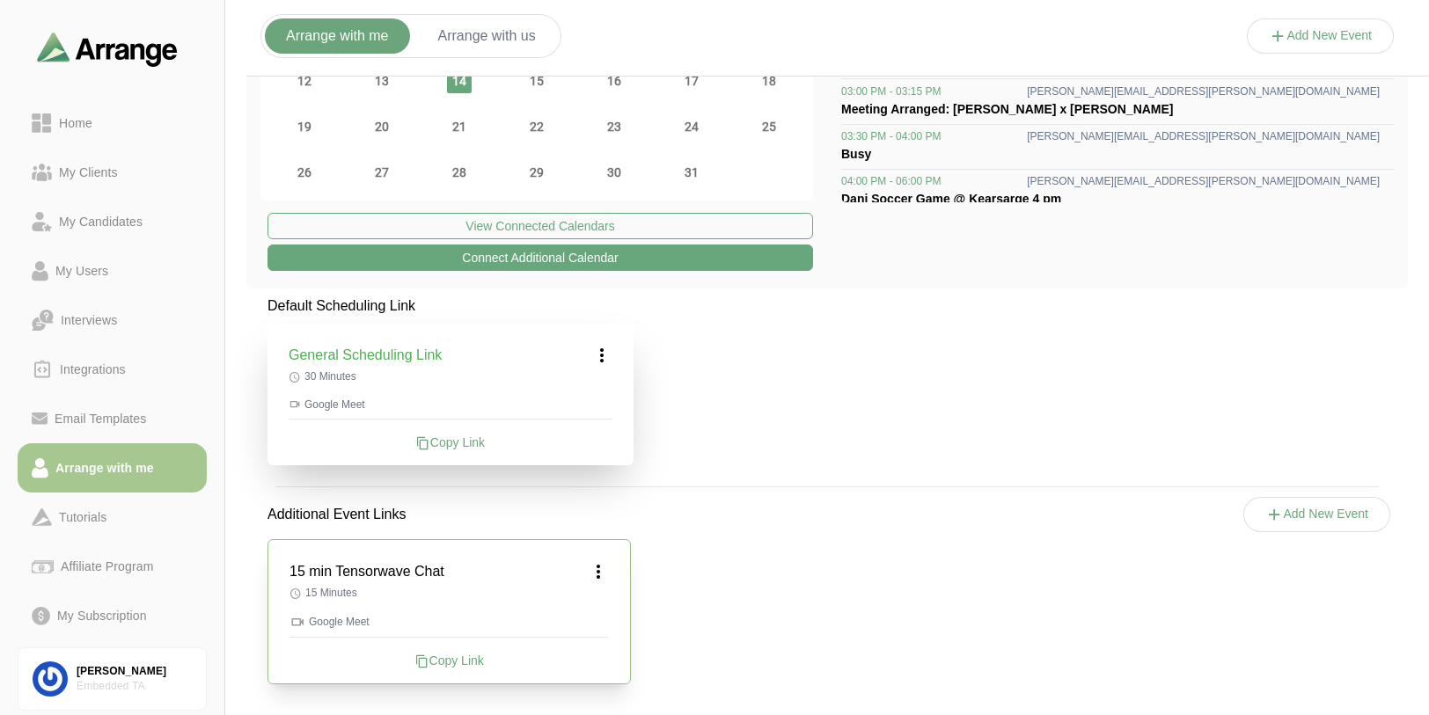
scroll to position [214, 0]
